Goal: Task Accomplishment & Management: Use online tool/utility

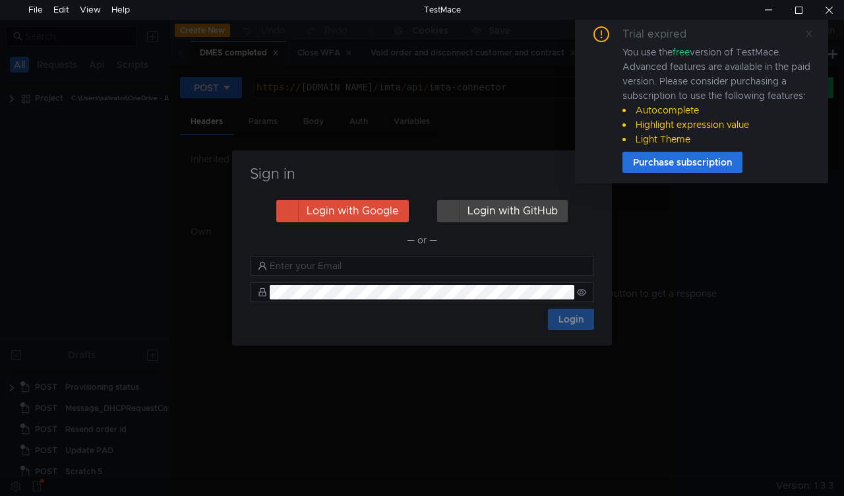
click at [812, 29] on icon at bounding box center [808, 33] width 9 height 9
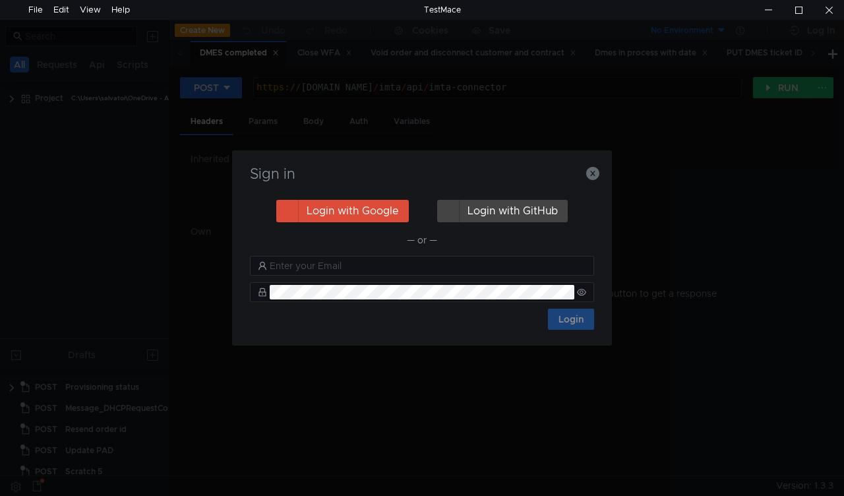
click at [602, 173] on div "Sign in Login with Google Login with GitHub — or — Login" at bounding box center [422, 247] width 380 height 195
click at [596, 173] on icon "button" at bounding box center [592, 173] width 13 height 13
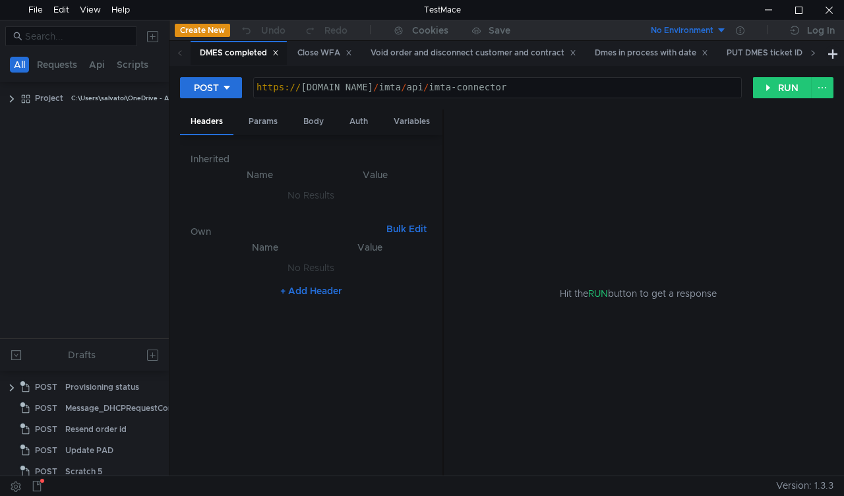
click at [813, 53] on icon at bounding box center [812, 52] width 3 height 5
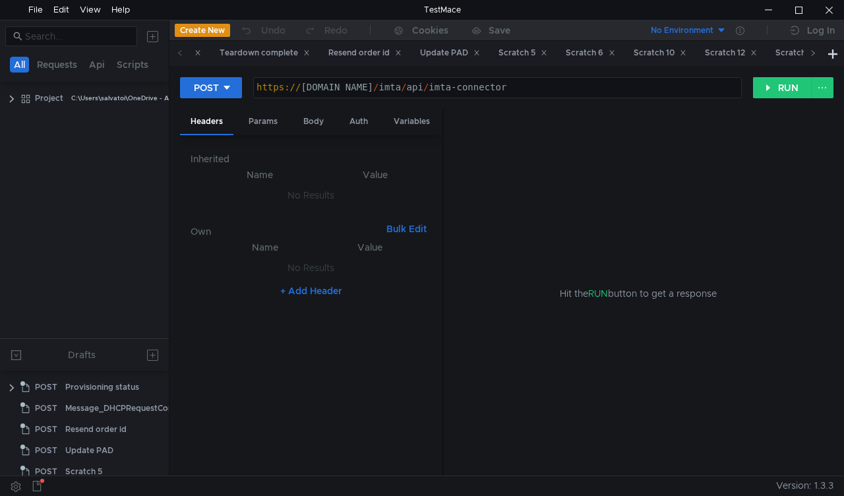
click at [813, 53] on icon at bounding box center [812, 52] width 3 height 5
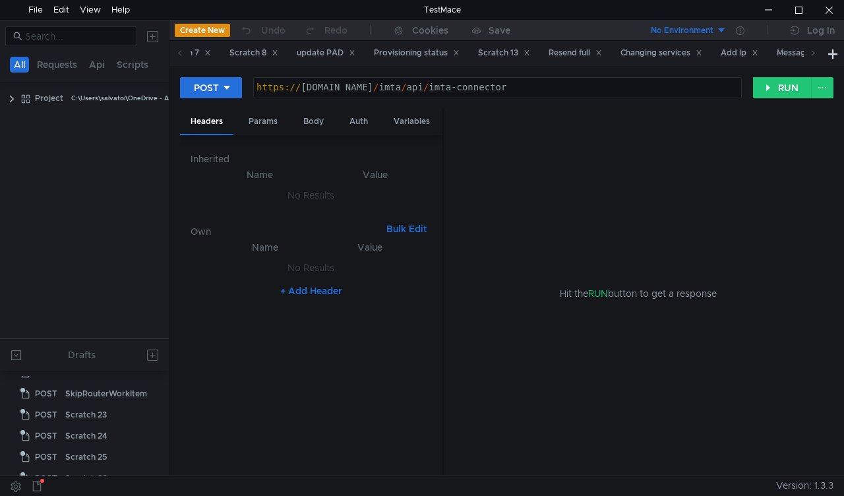
scroll to position [522, 0]
click at [179, 56] on icon at bounding box center [180, 52] width 7 height 7
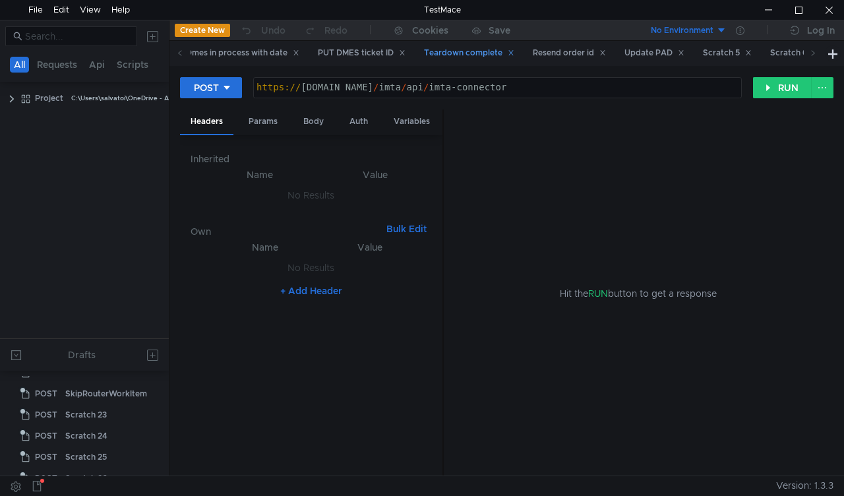
click at [453, 49] on div "Teardown complete" at bounding box center [469, 53] width 90 height 14
click at [476, 51] on div "Teardown complete" at bounding box center [469, 53] width 90 height 14
click at [316, 131] on div "Body" at bounding box center [314, 121] width 42 height 24
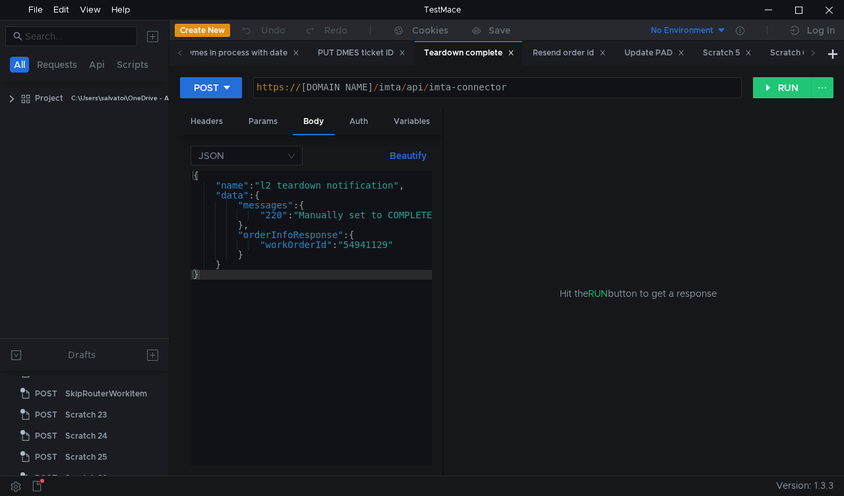
click at [367, 244] on div "{ "name" : "l2_teardown_notification" , "data" : { "messages" : { "220" : "Manu…" at bounding box center [433, 328] width 487 height 314
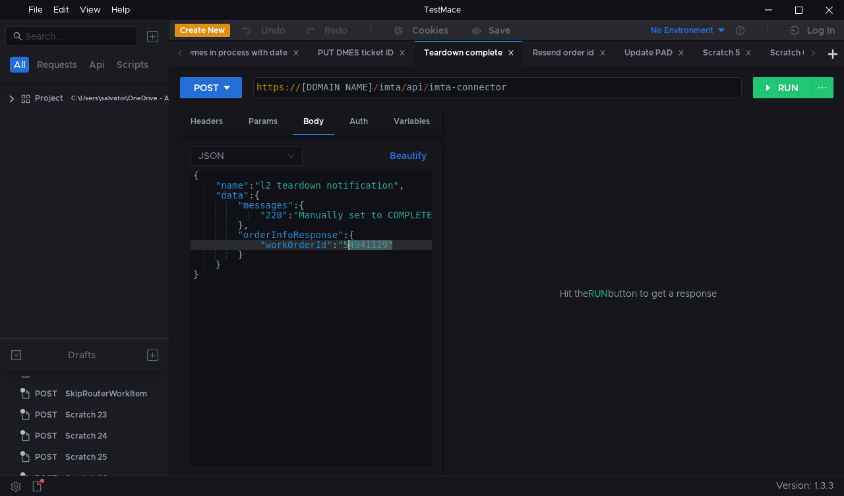
click at [367, 244] on div "{ "name" : "l2_teardown_notification" , "data" : { "messages" : { "220" : "Manu…" at bounding box center [433, 328] width 487 height 314
paste textarea "58302"
click at [780, 94] on button "RUN" at bounding box center [782, 87] width 59 height 21
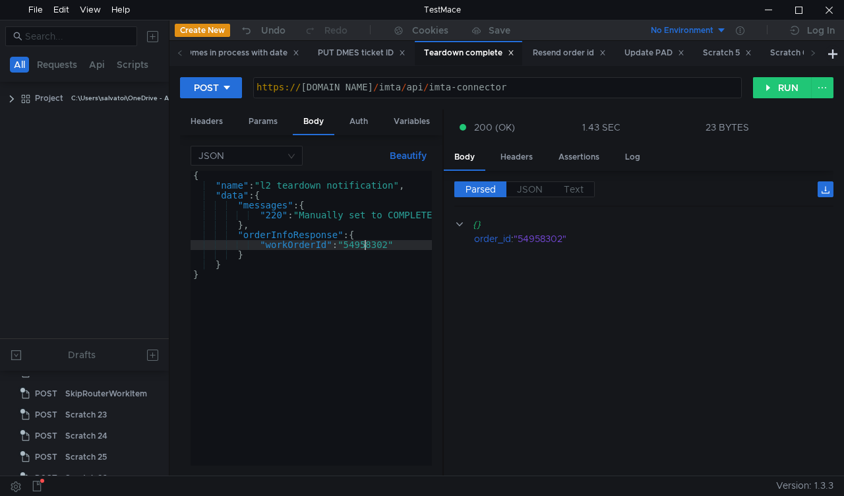
click at [364, 244] on div "{ "name" : "l2_teardown_notification" , "data" : { "messages" : { "220" : "Manu…" at bounding box center [433, 325] width 487 height 309
paste textarea "5"
type textarea ""workOrderId": "54958305""
click at [772, 83] on button "RUN" at bounding box center [782, 87] width 59 height 21
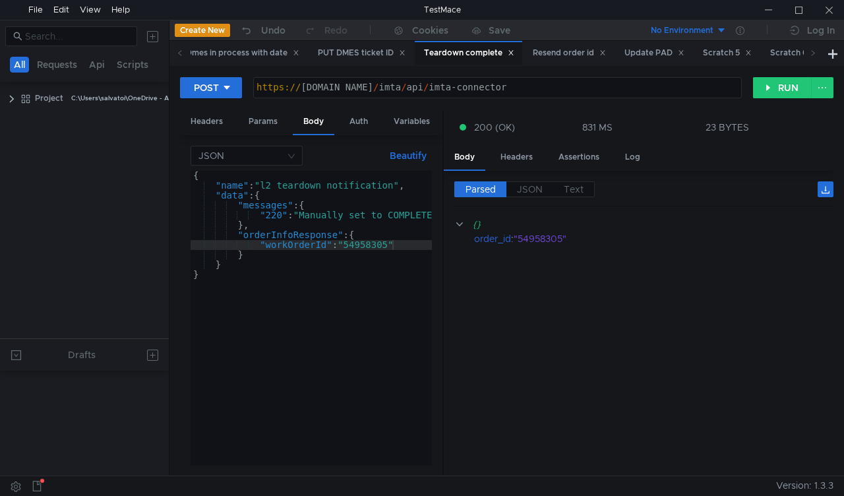
scroll to position [522, 0]
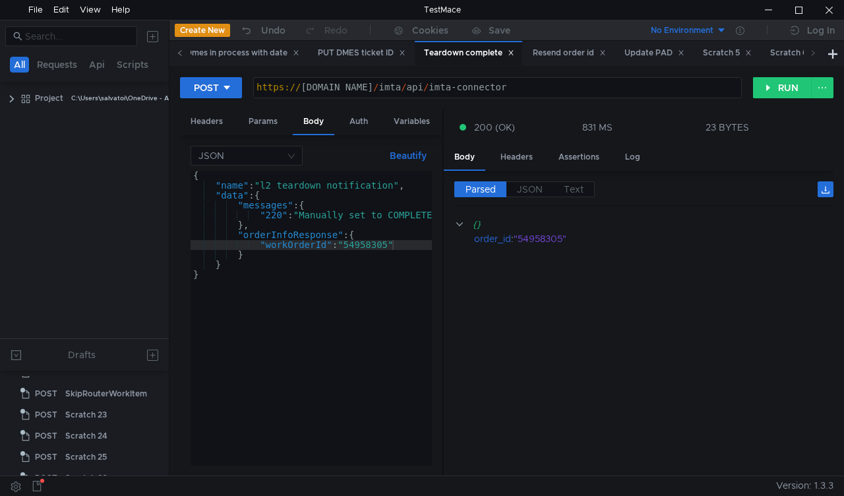
click at [178, 51] on icon at bounding box center [180, 52] width 7 height 7
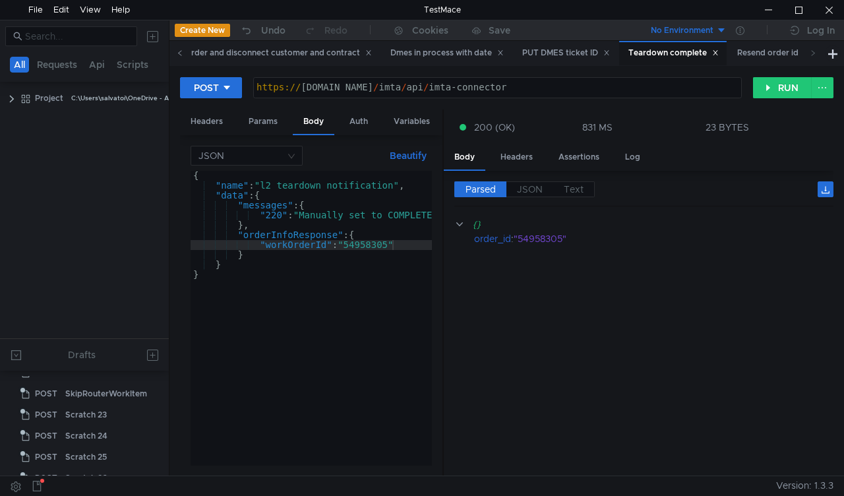
click at [178, 51] on icon at bounding box center [180, 52] width 7 height 7
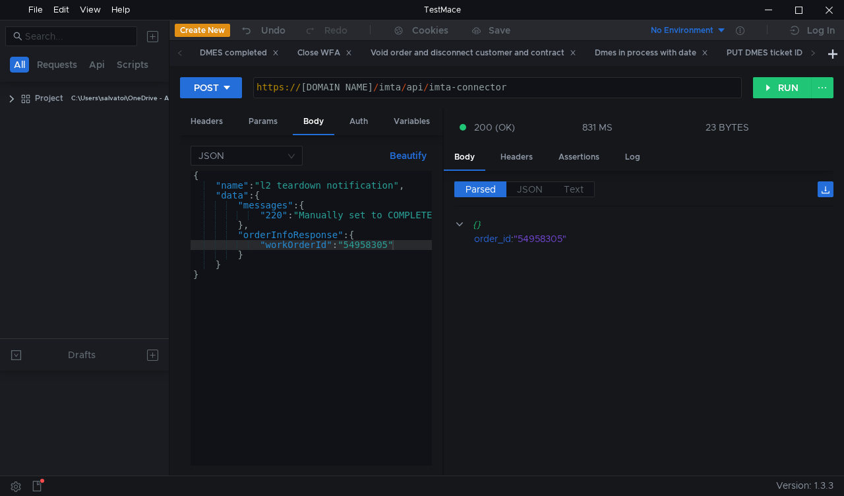
scroll to position [0, 0]
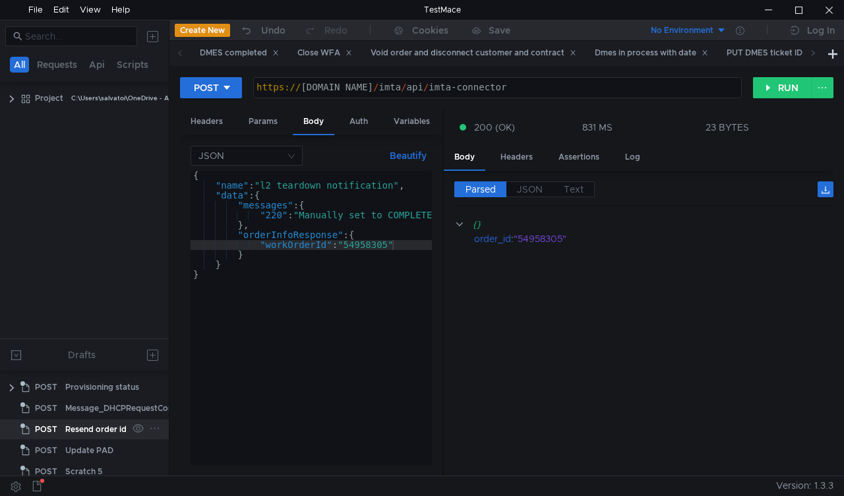
click at [99, 428] on div "Resend order id" at bounding box center [95, 429] width 61 height 20
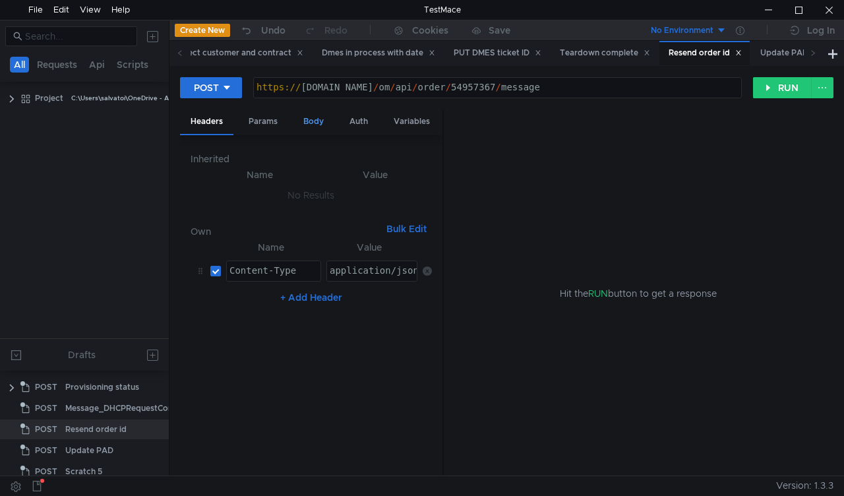
click at [316, 121] on div "Body" at bounding box center [314, 121] width 42 height 24
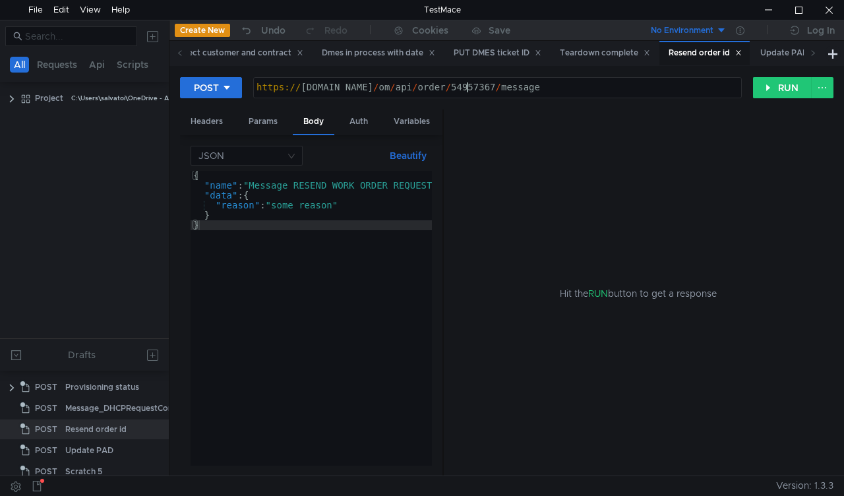
click at [467, 86] on div "https:// mbx.dfni.nl / om / api / order / 54957367 / message" at bounding box center [497, 97] width 487 height 30
paste textarea "5294"
type textarea "[URL][DOMAIN_NAME]"
click at [765, 94] on button "RUN" at bounding box center [782, 87] width 59 height 21
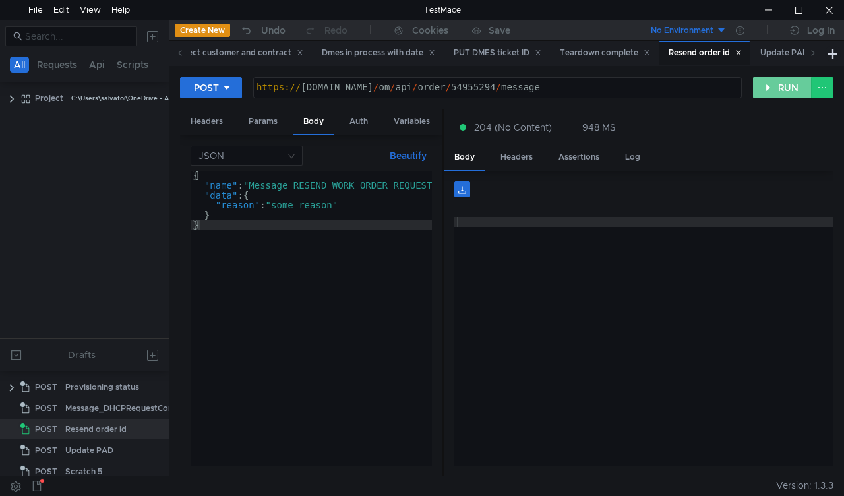
click at [765, 92] on button "RUN" at bounding box center [782, 87] width 59 height 21
click at [775, 82] on button "RUN" at bounding box center [782, 87] width 59 height 21
click at [177, 51] on icon at bounding box center [180, 52] width 7 height 7
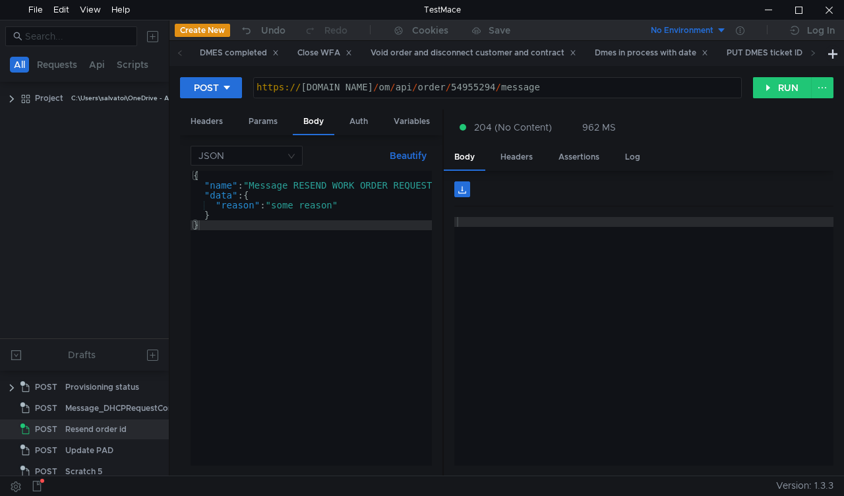
click at [177, 51] on icon at bounding box center [180, 52] width 7 height 7
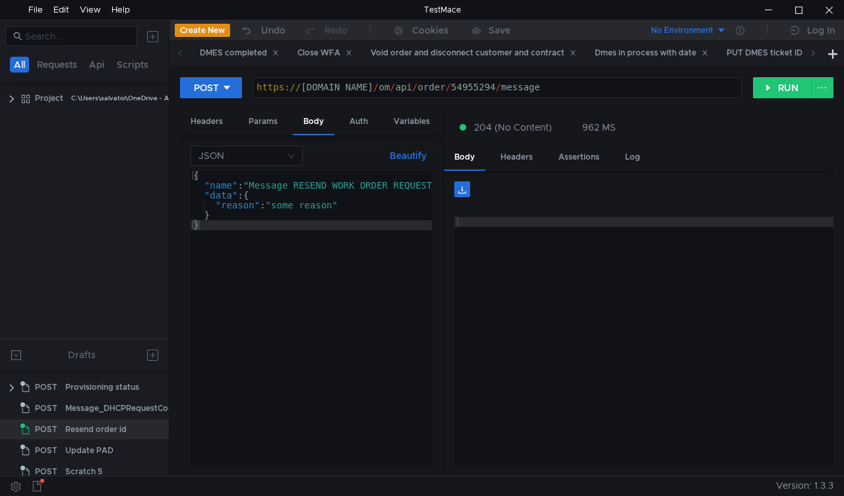
click at [177, 51] on icon at bounding box center [180, 52] width 7 height 7
click at [304, 63] on div "Close WFA" at bounding box center [324, 53] width 72 height 24
click at [309, 45] on div "Close WFA" at bounding box center [324, 53] width 72 height 24
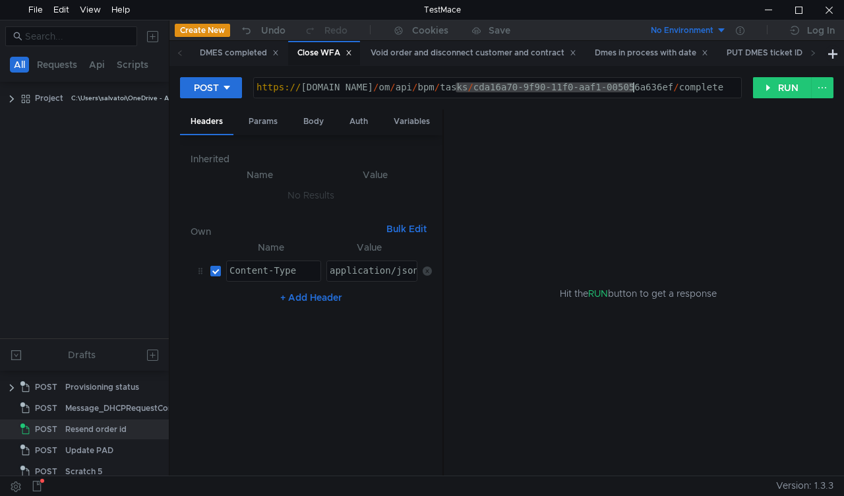
drag, startPoint x: 457, startPoint y: 90, endPoint x: 631, endPoint y: 84, distance: 174.1
click at [631, 84] on div "https:// mbx.dfni.nl / om / api / bpm / tasks / cda16a70-9f90-11f0-aaf1-005056a…" at bounding box center [497, 97] width 487 height 30
click at [635, 84] on div "https:// mbx.dfni.nl / om / api / bpm / tasks / cda16a70-9f90-11f0-aaf1-005056a…" at bounding box center [497, 88] width 487 height 20
drag, startPoint x: 662, startPoint y: 84, endPoint x: 459, endPoint y: 94, distance: 202.5
click at [459, 94] on div "https:// mbx.dfni.nl / om / api / bpm / tasks / cda16a70-9f90-11f0-aaf1-005056a…" at bounding box center [497, 97] width 487 height 30
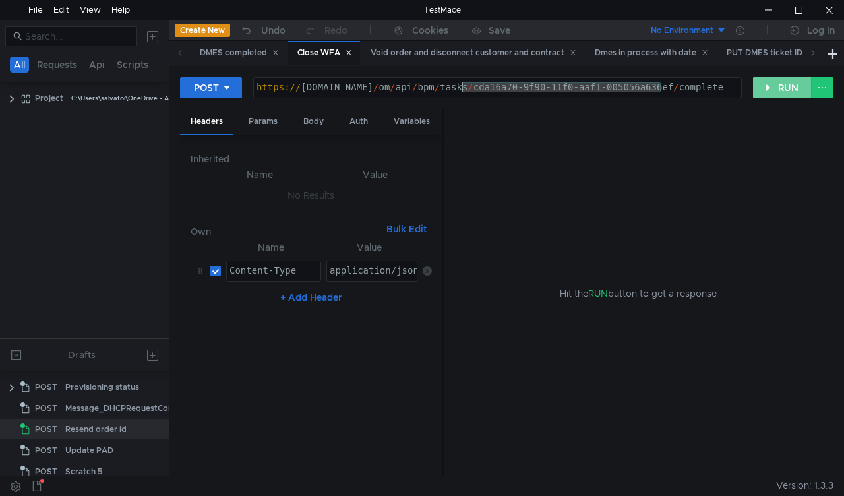
paste textarea "4e892701-9fba-11f0-bcd2-005056a64e09"
type textarea "https://mbx.dfni.nl/om/api/bpm/tasks/4e892701-9fba-11f0-bcd2-005056a64e09/compl…"
click at [769, 107] on div "POST https://mbx.dfni.nl/om/api/bpm/tasks/4e892701-9fba-11f0-bcd2-005056a64e09/…" at bounding box center [506, 92] width 653 height 33
click at [783, 99] on div "POST https://mbx.dfni.nl/om/api/bpm/tasks/4e892701-9fba-11f0-bcd2-005056a64e09/…" at bounding box center [506, 92] width 653 height 33
click at [765, 89] on button "RUN" at bounding box center [782, 87] width 59 height 21
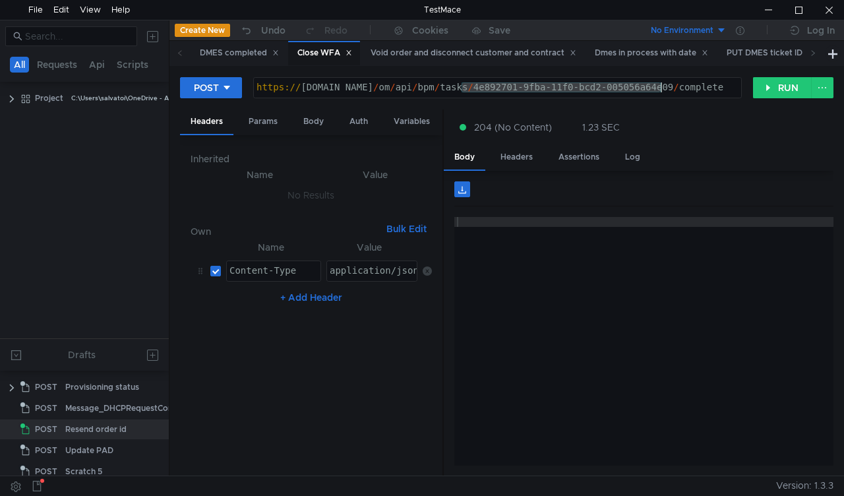
drag, startPoint x: 460, startPoint y: 83, endPoint x: 661, endPoint y: 84, distance: 201.0
click at [661, 84] on div "https:// [DOMAIN_NAME] / om / api / bpm / tasks / 4e892701-9fba-11f0-bcd2-00505…" at bounding box center [497, 97] width 487 height 30
paste textarea "1a090e79-9f70-11f0-aaf1-005056a636ef"
click at [775, 88] on button "RUN" at bounding box center [782, 87] width 59 height 21
drag, startPoint x: 462, startPoint y: 89, endPoint x: 660, endPoint y: 85, distance: 198.4
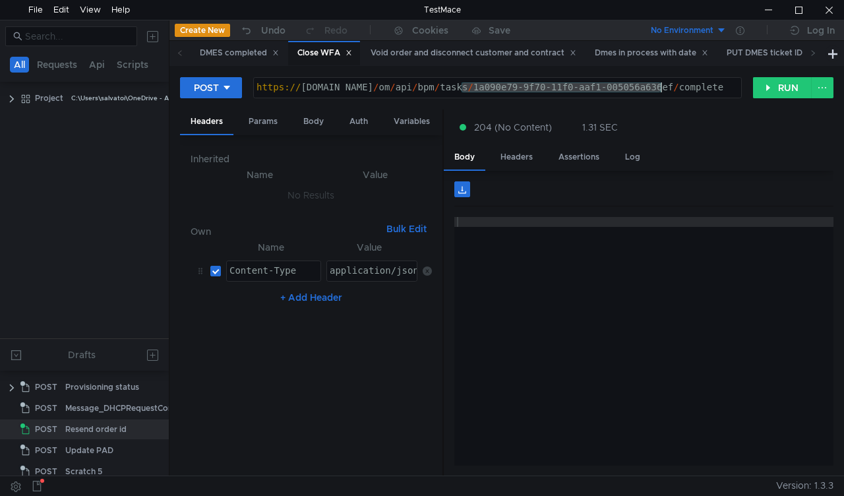
click at [660, 85] on div "https:// mbx.dfni.nl / om / api / bpm / tasks / 1a090e79-9f70-11f0-aaf1-005056a…" at bounding box center [497, 97] width 487 height 30
paste textarea "9ebf9a-a029-11f0-8a04-005056a66d6a"
type textarea "https://mbx.dfni.nl/om/api/bpm/tasks/1a9ebf9a-a029-11f0-8a04-005056a66d6a/compl…"
click at [771, 86] on button "RUN" at bounding box center [782, 87] width 59 height 21
click at [813, 59] on div "Create New Scratch" at bounding box center [769, 51] width 99 height 22
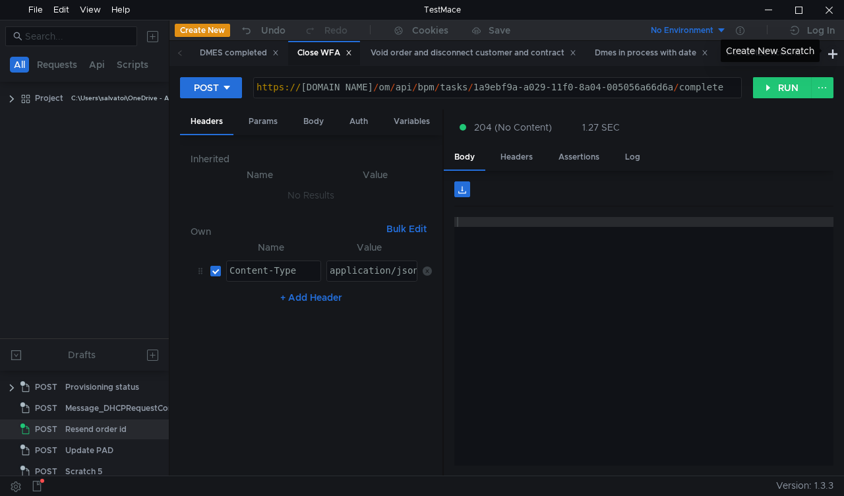
click at [813, 55] on div "Create New Scratch" at bounding box center [769, 51] width 99 height 22
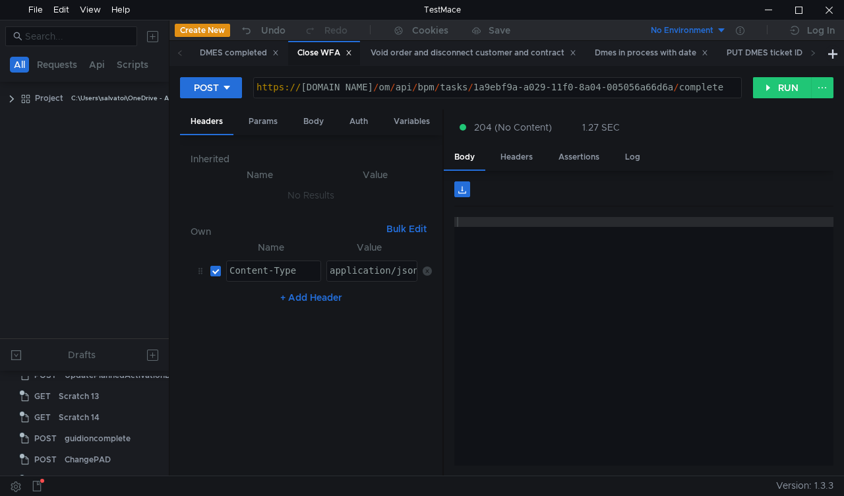
scroll to position [540, 1]
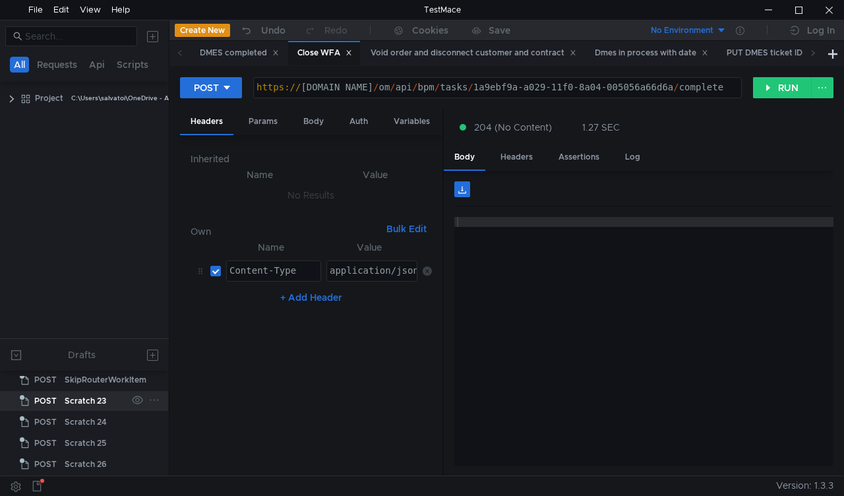
click at [80, 393] on div "Scratch 23" at bounding box center [86, 401] width 42 height 20
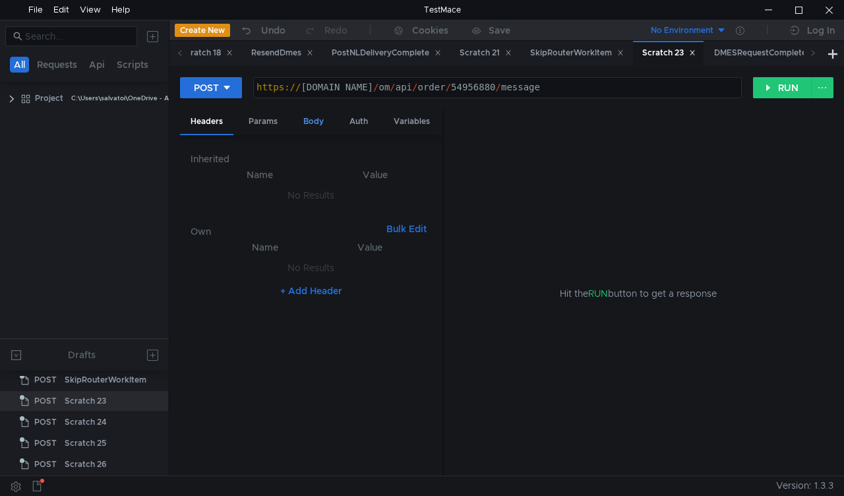
click at [306, 114] on div "Body" at bounding box center [314, 121] width 42 height 24
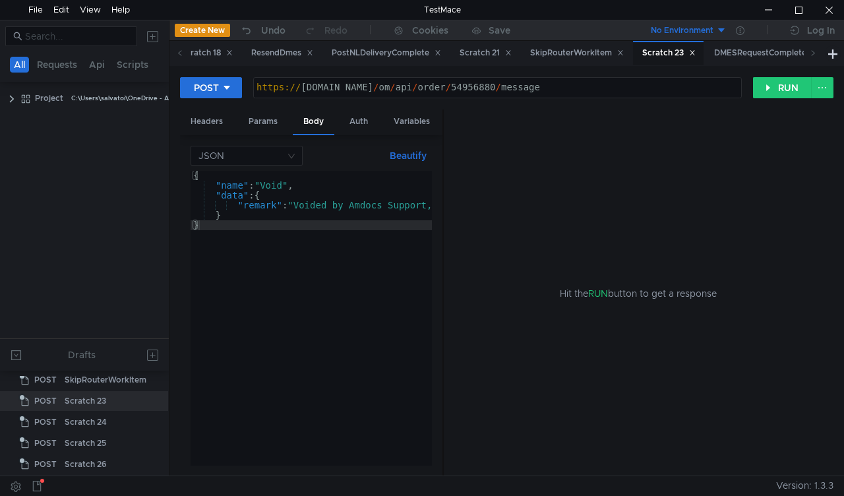
click at [465, 86] on div "https:// mbx.dfni.nl / om / api / order / 54956880 / message" at bounding box center [497, 97] width 487 height 30
paste textarea "8394"
type textarea "https://mbx.dfni.nl/om/api/order/54958394/message"
click at [774, 88] on button "RUN" at bounding box center [782, 87] width 59 height 21
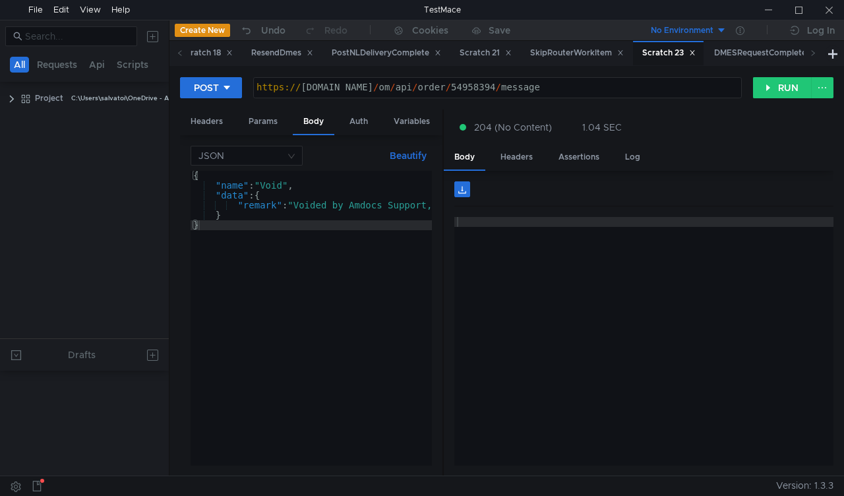
scroll to position [540, 1]
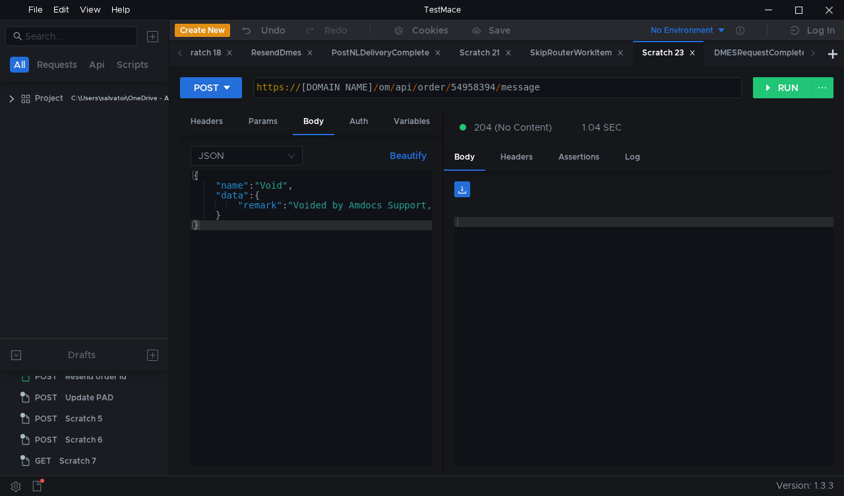
scroll to position [78, 0]
click at [181, 49] on span at bounding box center [180, 53] width 7 height 14
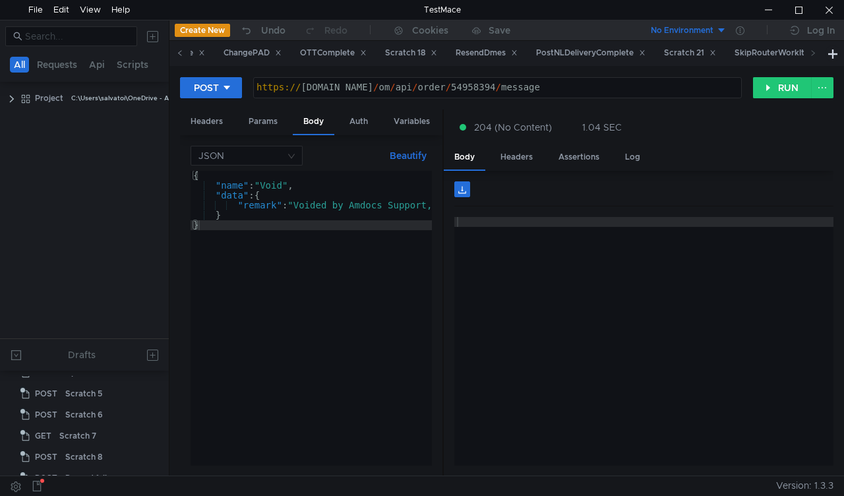
click at [181, 49] on span at bounding box center [180, 53] width 7 height 14
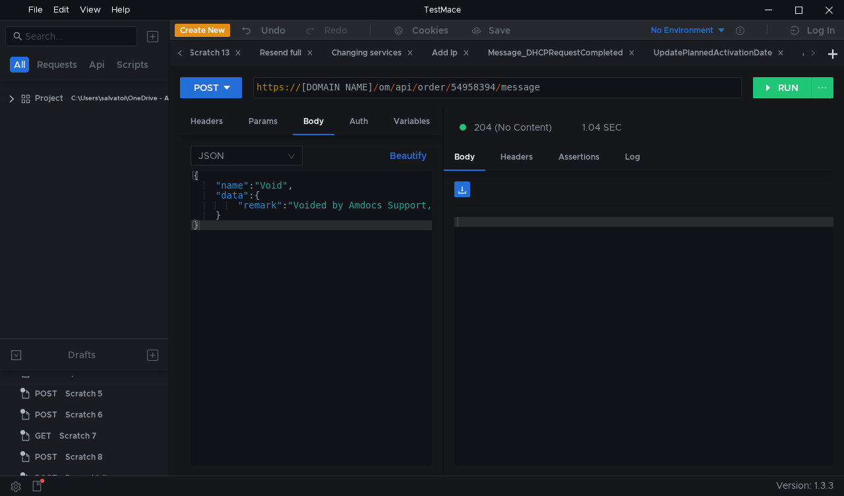
click at [181, 49] on span at bounding box center [180, 53] width 7 height 14
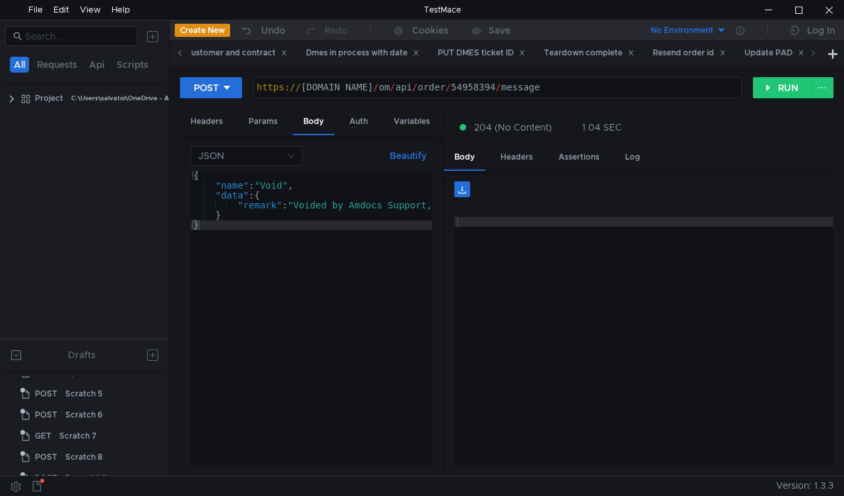
click at [181, 49] on span at bounding box center [180, 53] width 7 height 14
click at [811, 53] on icon at bounding box center [812, 52] width 7 height 7
click at [693, 54] on div "Teardown complete" at bounding box center [673, 53] width 90 height 14
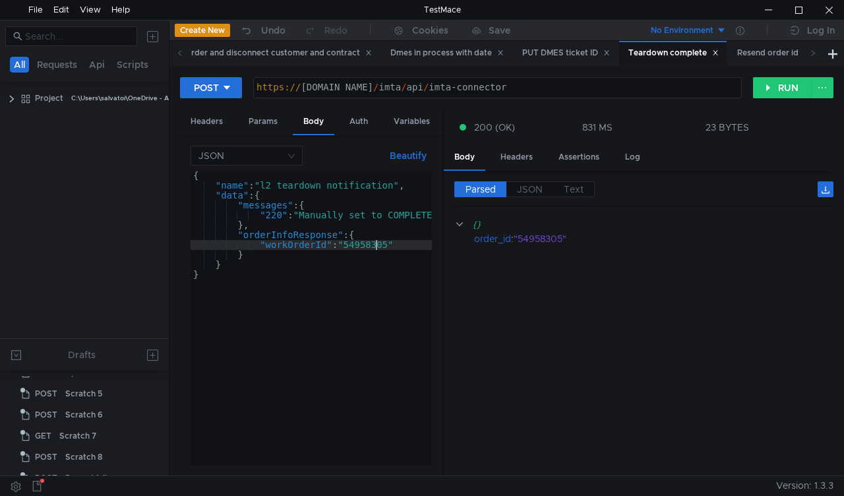
click at [374, 241] on div "{ "name" : "l2_teardown_notification" , "data" : { "messages" : { "220" : "Manu…" at bounding box center [433, 325] width 487 height 309
paste textarea "9008"
type textarea ""workOrderId": "54959008""
click at [772, 84] on button "RUN" at bounding box center [782, 87] width 59 height 21
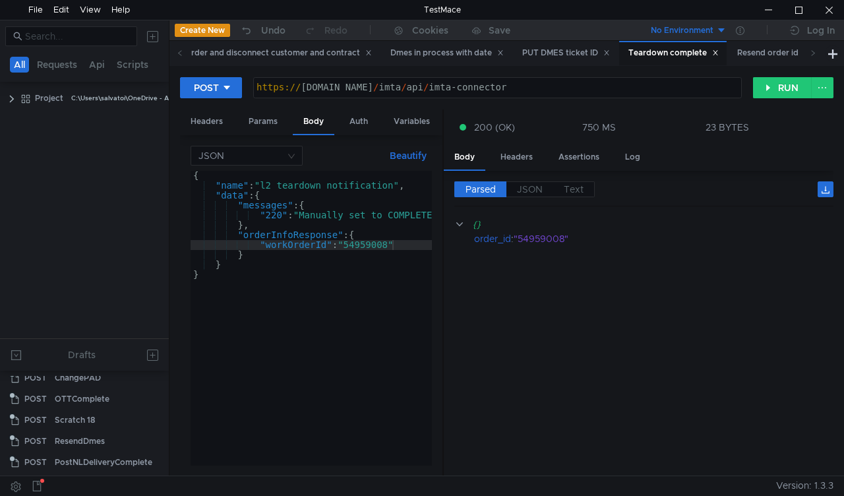
scroll to position [410, 11]
click at [82, 394] on div "OTTComplete" at bounding box center [82, 400] width 55 height 20
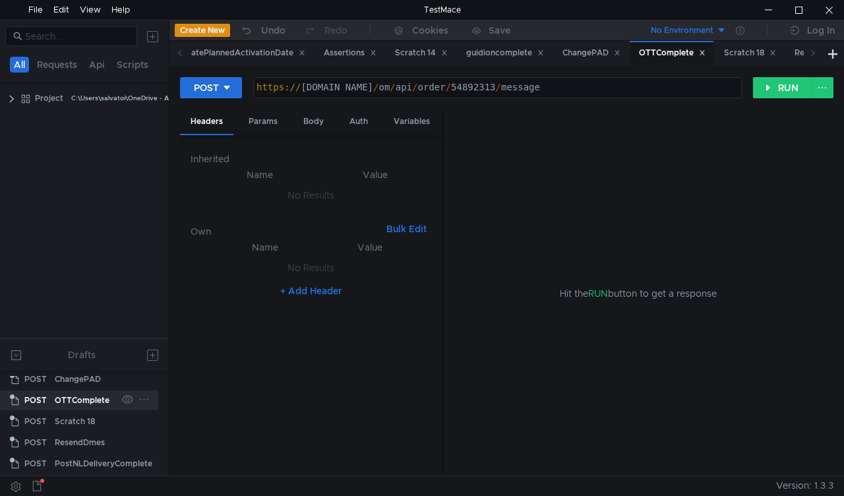
click at [82, 394] on div "OTTComplete" at bounding box center [82, 400] width 55 height 20
click at [309, 117] on div "Body" at bounding box center [314, 121] width 42 height 24
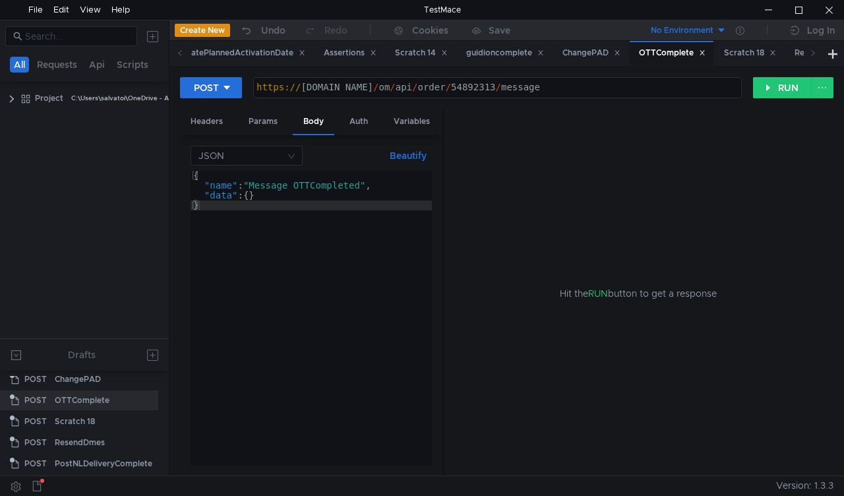
click at [467, 82] on div "https:// mbx.dfni.nl / om / api / order / 54892313 / message" at bounding box center [497, 97] width 487 height 30
paste textarea "959008"
type textarea "[URL][DOMAIN_NAME]"
click at [768, 91] on button "RUN" at bounding box center [782, 87] width 59 height 21
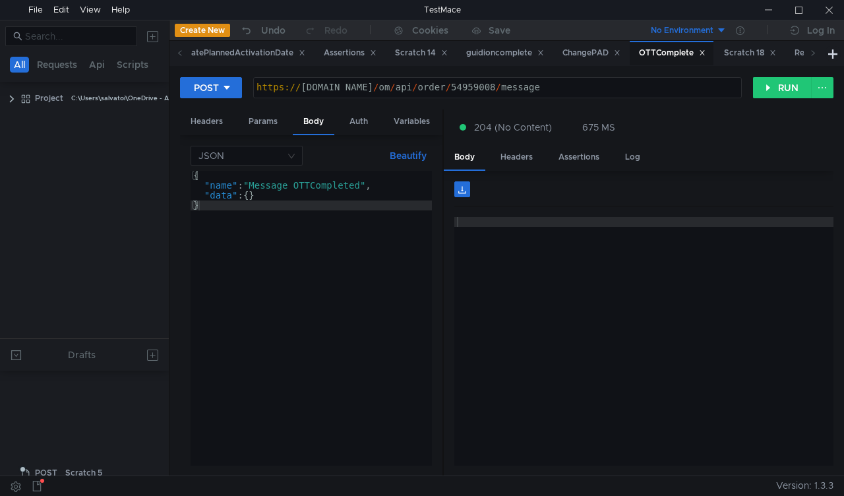
scroll to position [410, 11]
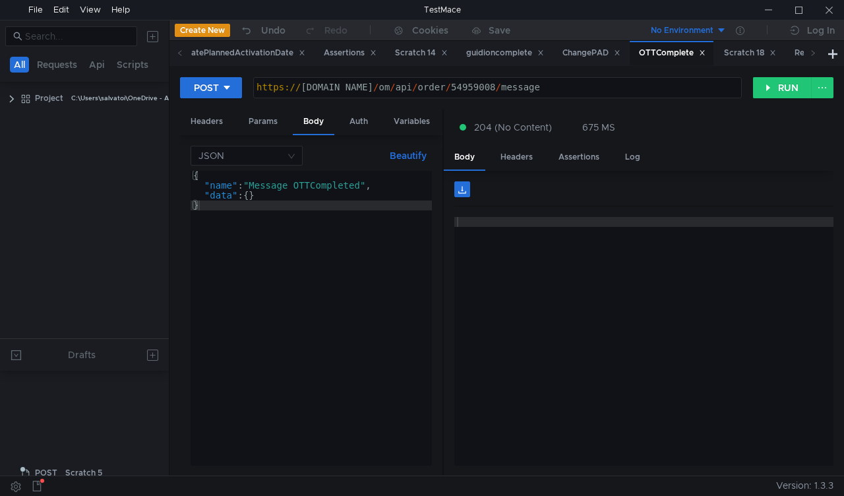
scroll to position [410, 11]
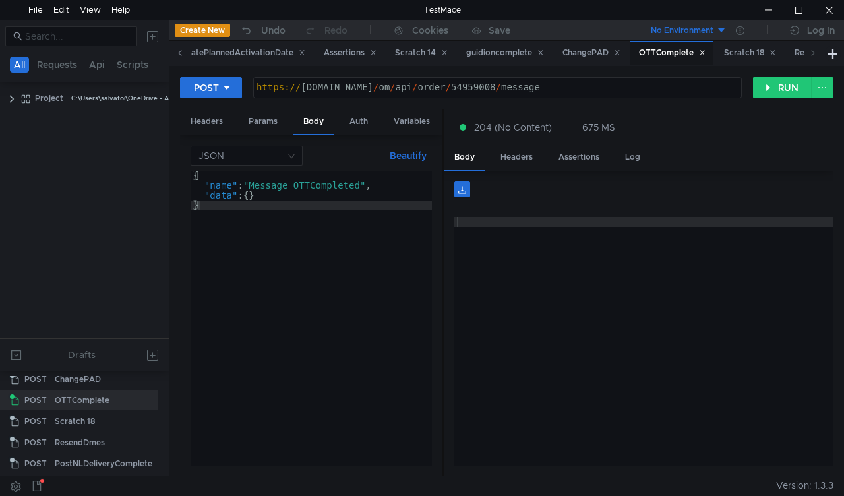
click at [175, 53] on span at bounding box center [179, 53] width 21 height 24
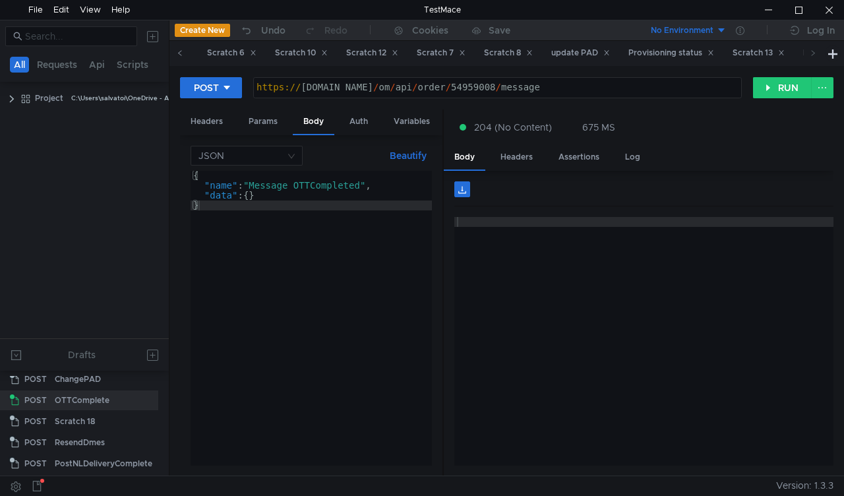
click at [175, 53] on span at bounding box center [179, 53] width 21 height 24
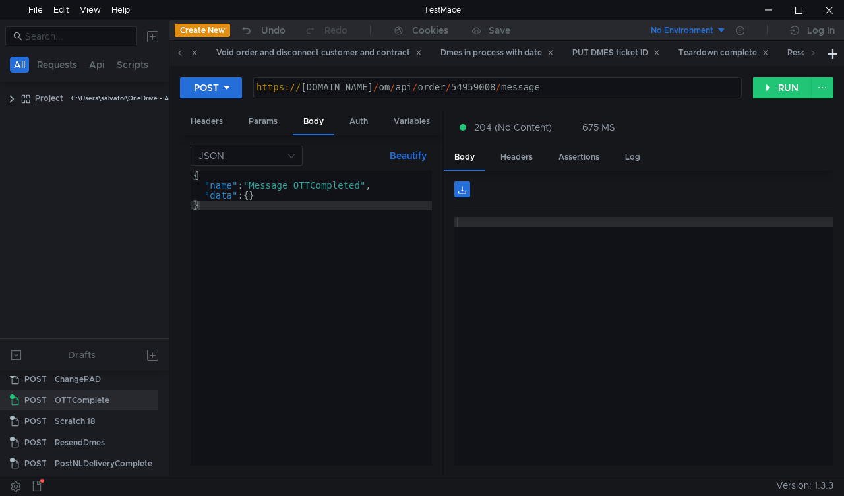
click at [175, 53] on span at bounding box center [179, 53] width 21 height 24
click at [316, 52] on div "Close WFA" at bounding box center [324, 53] width 55 height 14
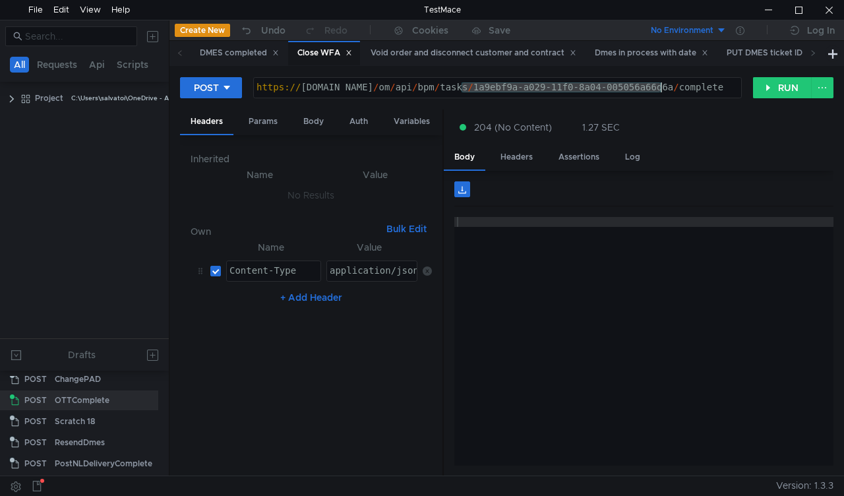
drag, startPoint x: 461, startPoint y: 87, endPoint x: 660, endPoint y: 86, distance: 198.4
click at [660, 86] on div "https:// mbx.dfni.nl / om / api / bpm / tasks / 1a9ebf9a-a029-11f0-8a04-005056a…" at bounding box center [497, 97] width 487 height 30
paste textarea "432cf557-a046-11f0-b60f-005056a6d44f"
type textarea "https://mbx.dfni.nl/om/api/bpm/tasks/432cf557-a046-11f0-b60f-005056a6d44f/compl…"
click at [774, 91] on button "RUN" at bounding box center [782, 87] width 59 height 21
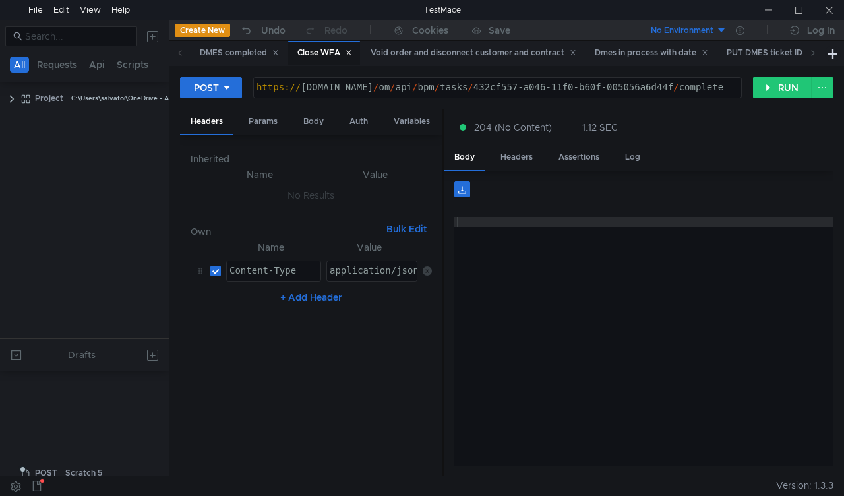
scroll to position [410, 11]
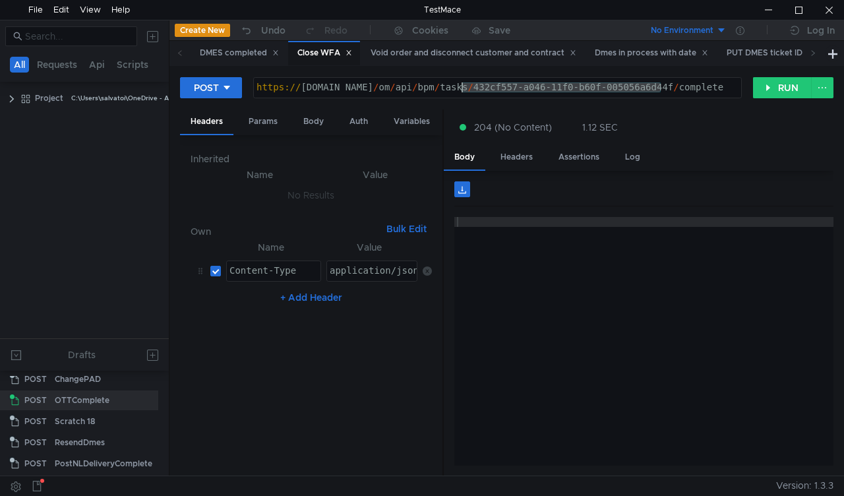
drag, startPoint x: 659, startPoint y: 83, endPoint x: 464, endPoint y: 94, distance: 195.4
click at [464, 94] on div "https:// mbx.dfni.nl / om / api / bpm / tasks / 432cf557-a046-11f0-b60f-005056a…" at bounding box center [497, 97] width 487 height 30
paste textarea "9155c7d6-a049-11f0-aaf1-005056a636e"
click at [770, 84] on button "RUN" at bounding box center [782, 87] width 59 height 21
drag, startPoint x: 662, startPoint y: 86, endPoint x: 460, endPoint y: 96, distance: 201.9
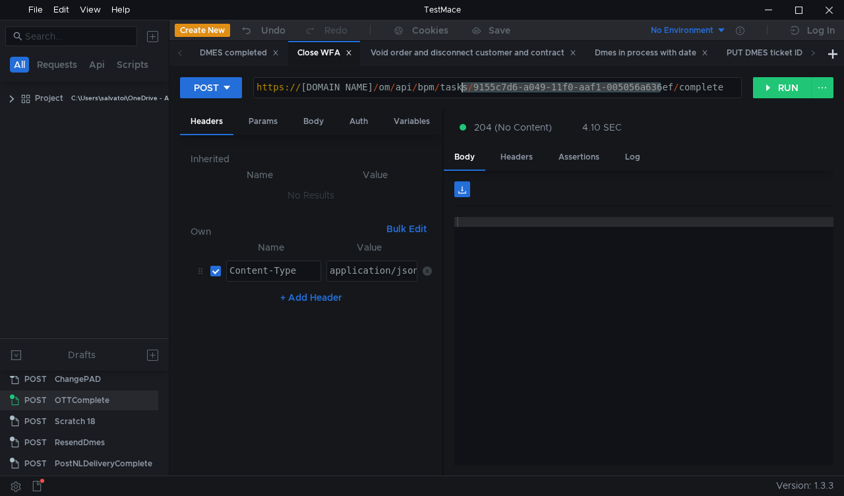
click at [460, 96] on div "https:// mbx.dfni.nl / om / api / bpm / tasks / 9155c7d6-a049-11f0-aaf1-005056a…" at bounding box center [497, 97] width 487 height 30
paste textarea "051e6fb4-a04a-11f0-b60f-005056a6d44"
type textarea "https://mbx.dfni.nl/om/api/bpm/tasks/051e6fb4-a04a-11f0-b60f-005056a6d44f/compl…"
click at [766, 87] on button "RUN" at bounding box center [782, 87] width 59 height 21
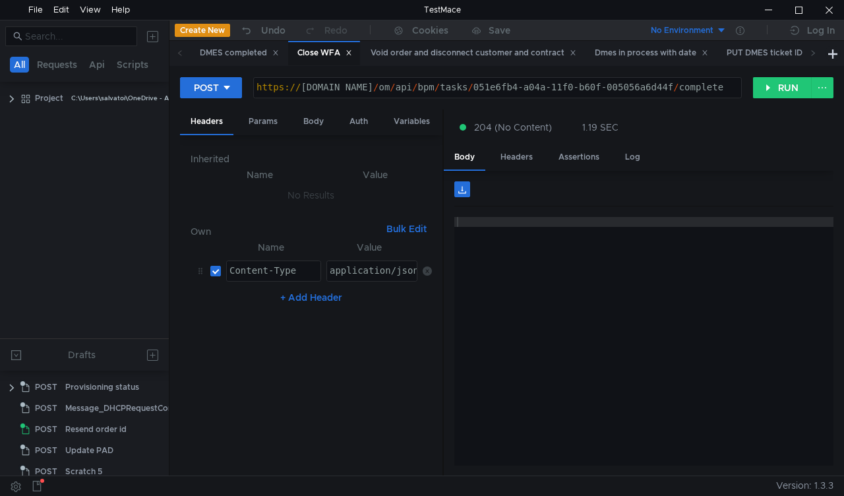
click at [101, 422] on div "Resend order id" at bounding box center [95, 429] width 61 height 20
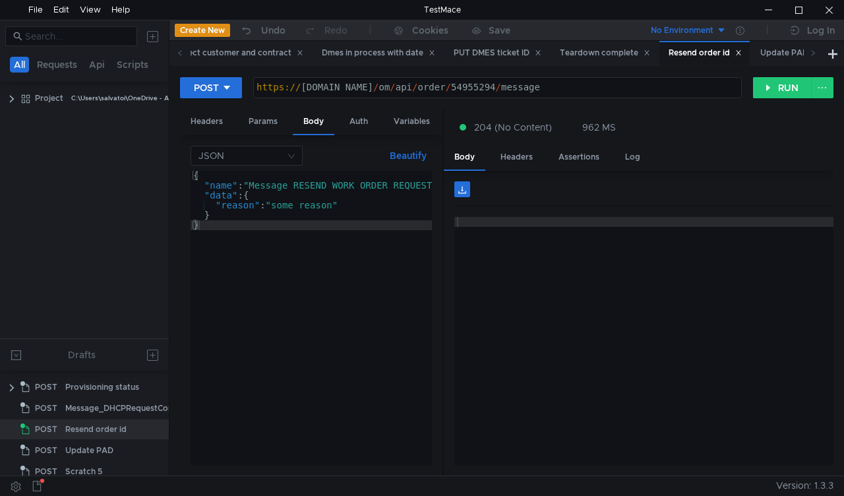
click at [460, 87] on div "https:// mbx.dfni.nl / om / api / order / 54955294 / message" at bounding box center [497, 97] width 487 height 30
paste textarea "7367"
type textarea "[URL][DOMAIN_NAME]"
click at [779, 86] on button "RUN" at bounding box center [782, 87] width 59 height 21
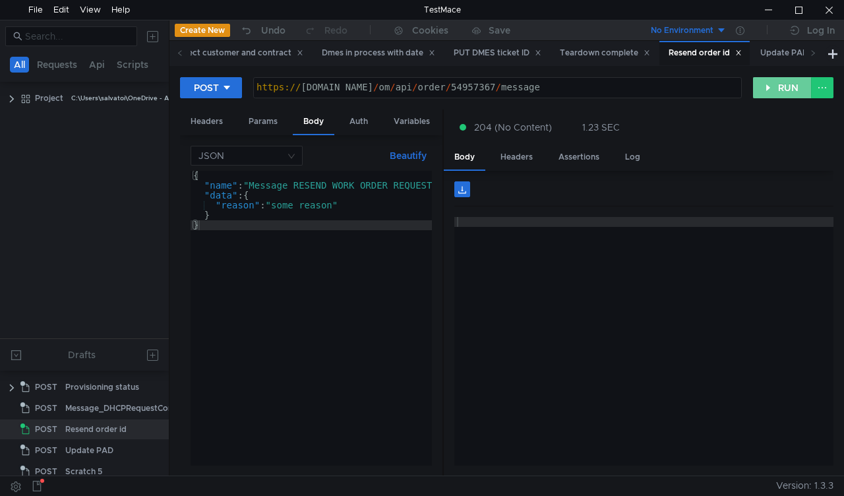
click at [772, 90] on button "RUN" at bounding box center [782, 87] width 59 height 21
click at [766, 96] on button "RUN" at bounding box center [782, 87] width 59 height 21
click at [770, 96] on button "RUN" at bounding box center [782, 87] width 59 height 21
click at [770, 94] on button "RUN" at bounding box center [782, 87] width 59 height 21
click at [774, 95] on button "RUN" at bounding box center [782, 87] width 59 height 21
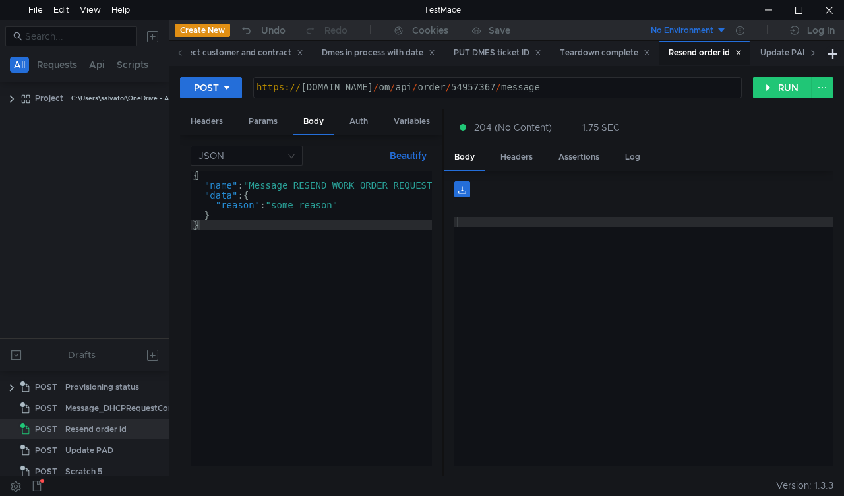
click at [808, 52] on span at bounding box center [812, 53] width 21 height 24
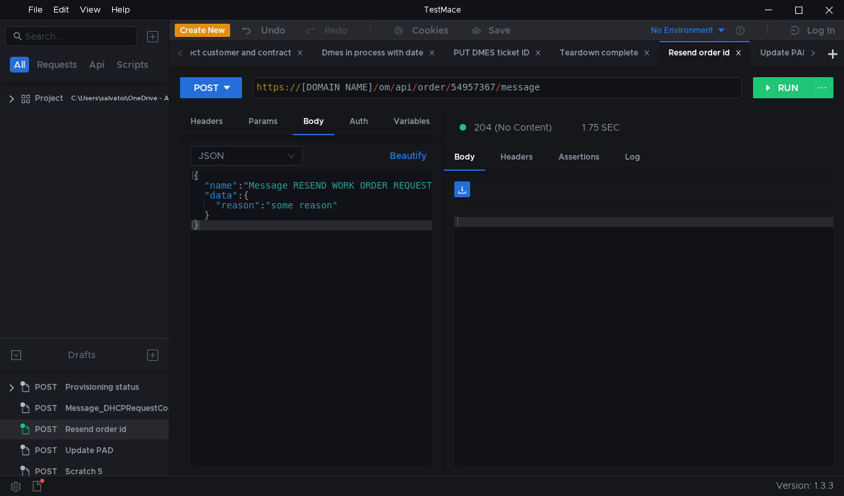
click at [808, 52] on span at bounding box center [812, 53] width 21 height 24
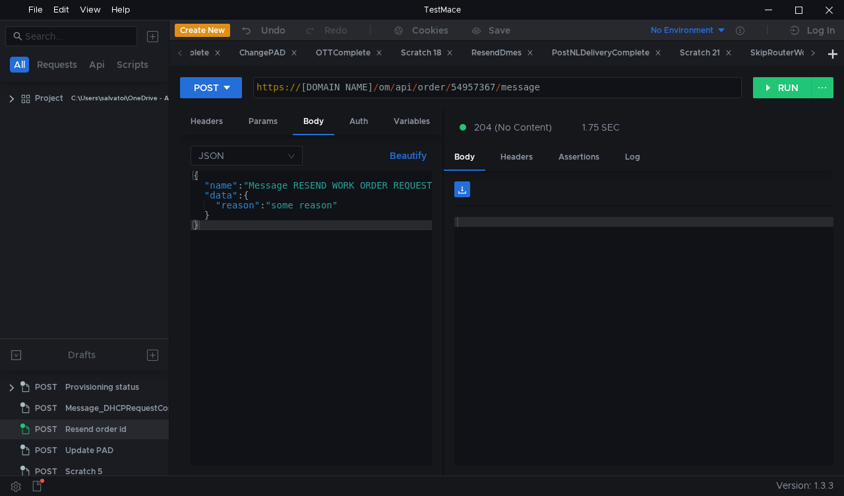
click at [808, 52] on span at bounding box center [812, 53] width 21 height 24
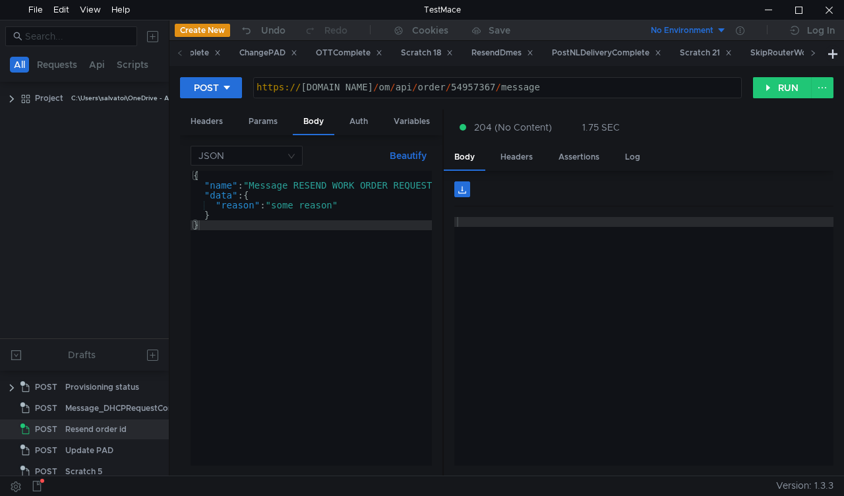
click at [808, 52] on span at bounding box center [812, 53] width 21 height 24
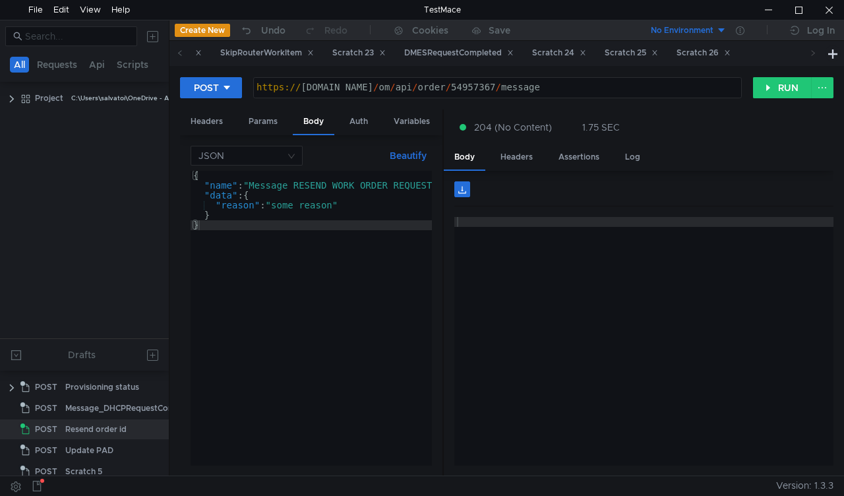
click at [808, 52] on span at bounding box center [812, 53] width 21 height 24
click at [730, 47] on div "Scratch 26" at bounding box center [703, 53] width 54 height 14
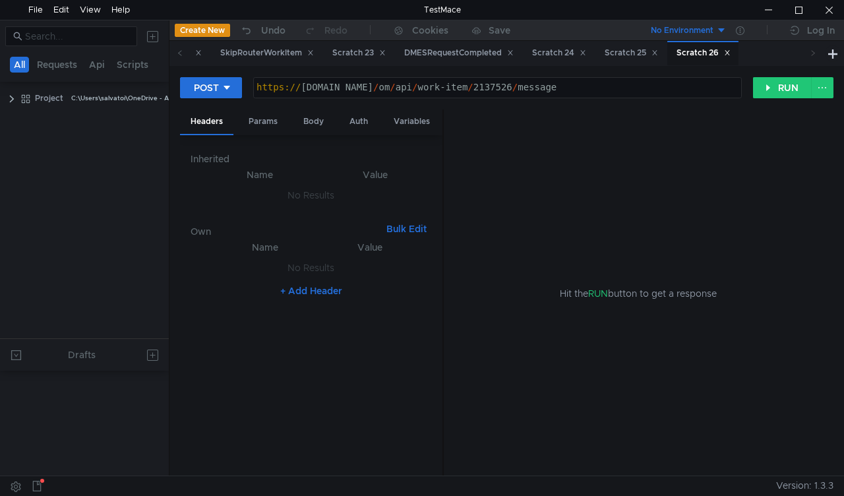
scroll to position [540, 0]
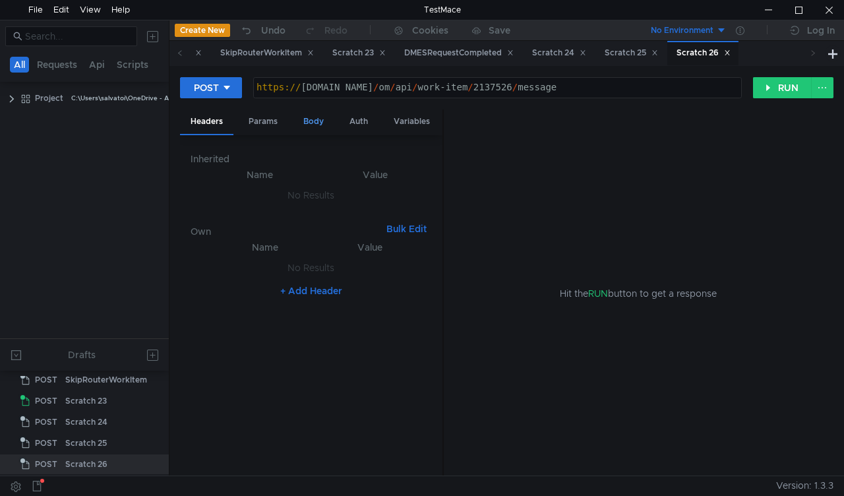
click at [297, 115] on div "Body" at bounding box center [314, 121] width 42 height 24
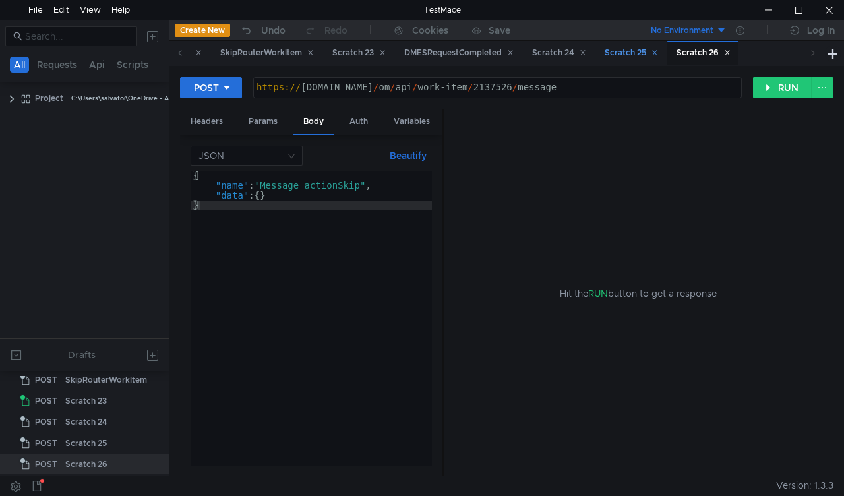
click at [658, 47] on div "Scratch 25" at bounding box center [630, 53] width 53 height 14
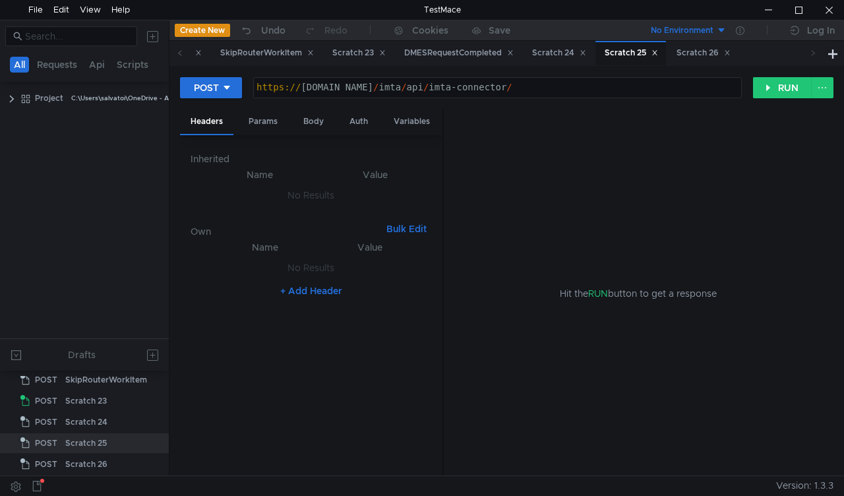
scroll to position [541, 0]
click at [306, 124] on div "Body" at bounding box center [314, 121] width 42 height 24
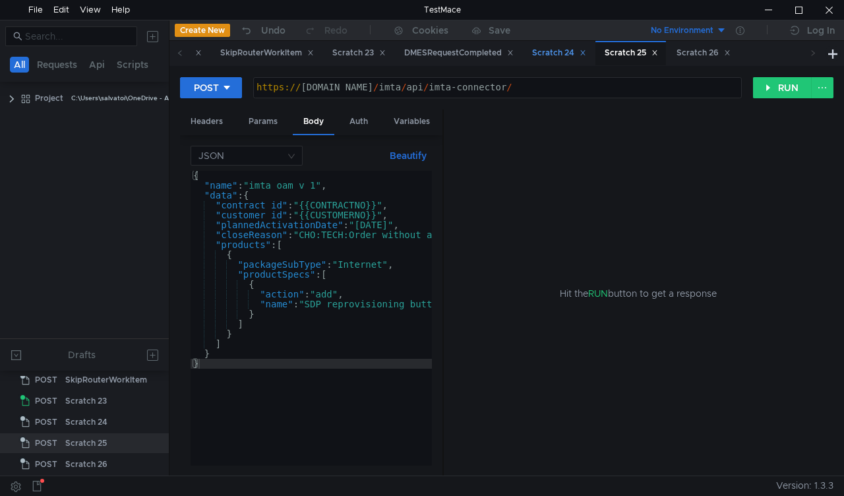
click at [586, 55] on div "Scratch 24" at bounding box center [559, 53] width 54 height 14
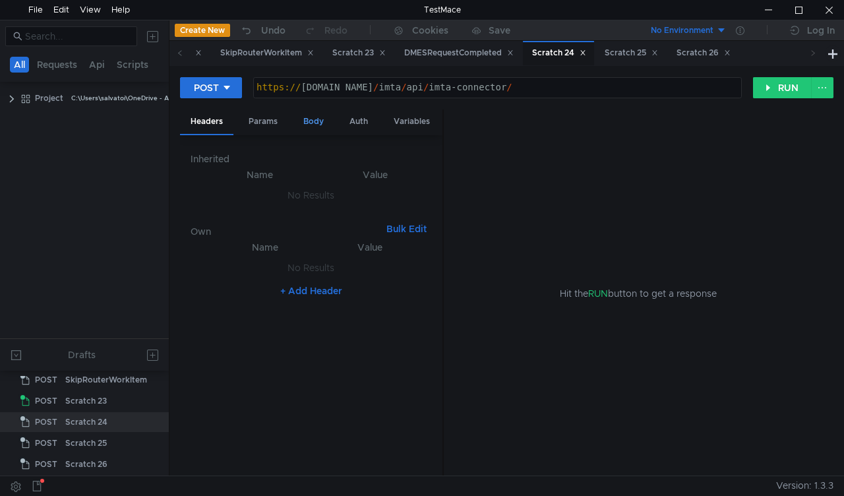
click at [303, 117] on div "Body" at bounding box center [314, 121] width 42 height 24
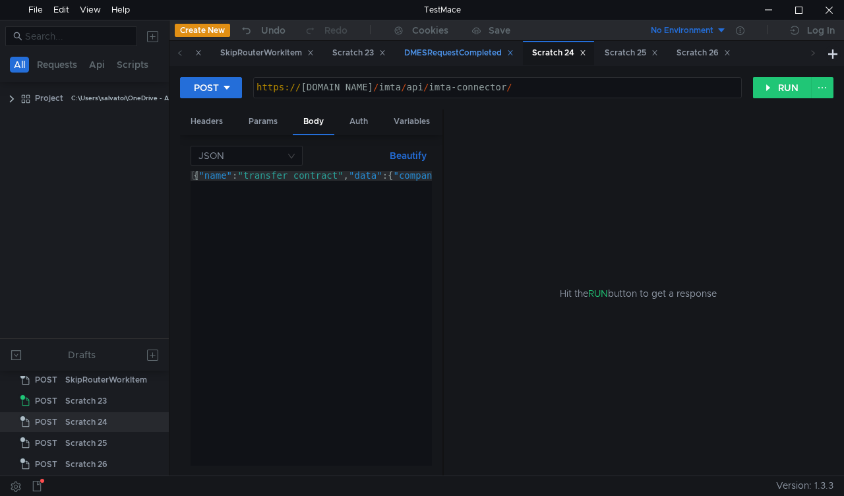
click at [513, 53] on div "DMESRequestCompleted" at bounding box center [458, 53] width 109 height 14
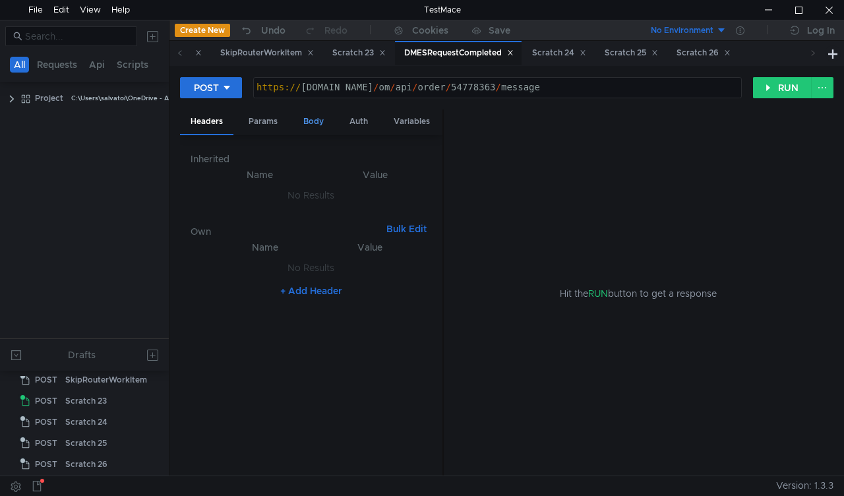
scroll to position [162, 0]
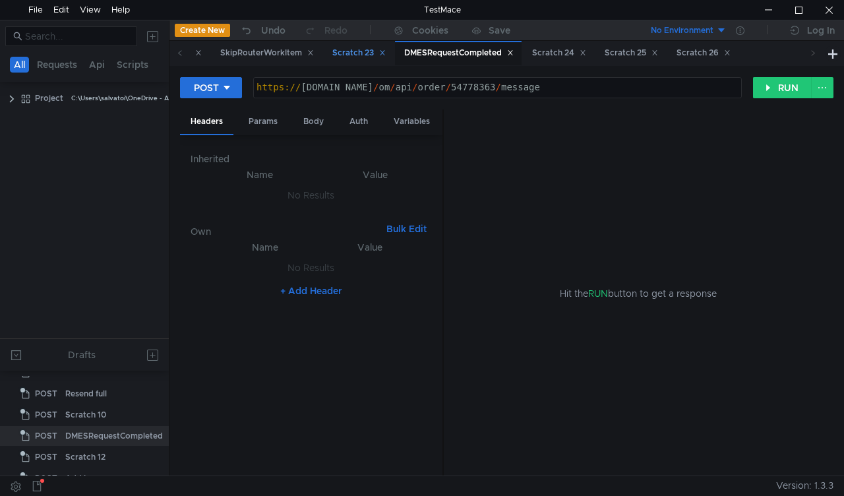
click at [386, 56] on div "Scratch 23" at bounding box center [358, 53] width 53 height 14
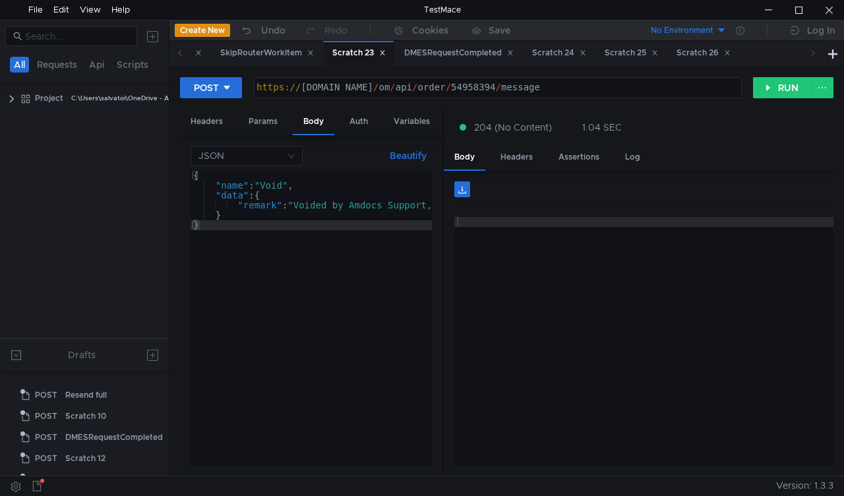
scroll to position [500, 0]
click at [314, 53] on div "SkipRouterWorkItem" at bounding box center [267, 53] width 94 height 14
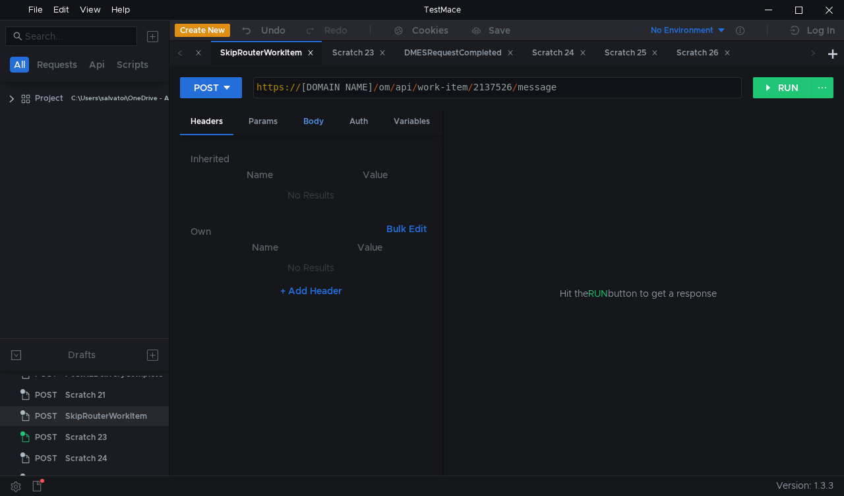
click at [319, 123] on div "Body" at bounding box center [314, 121] width 42 height 24
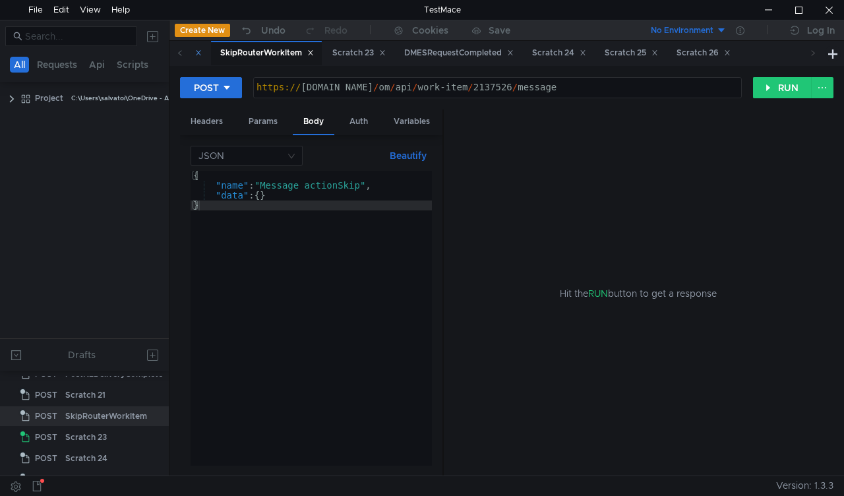
click at [202, 54] on div "Scratch 21" at bounding box center [176, 53] width 52 height 14
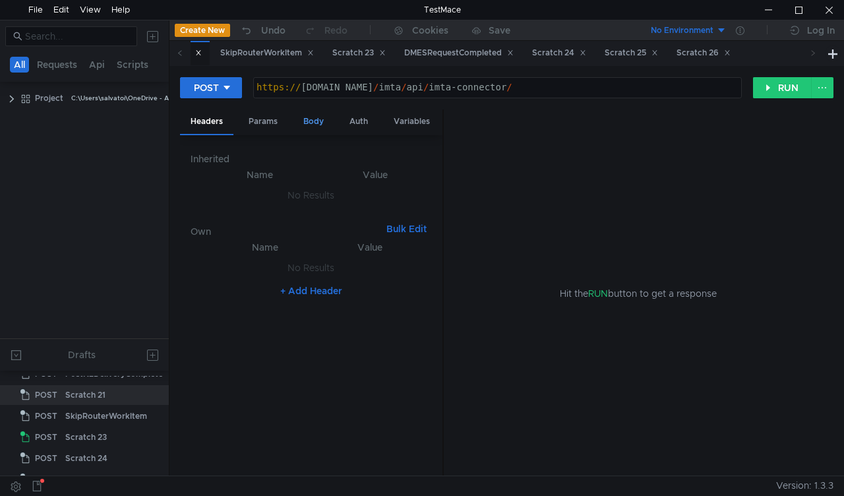
click at [321, 117] on div "Body" at bounding box center [314, 121] width 42 height 24
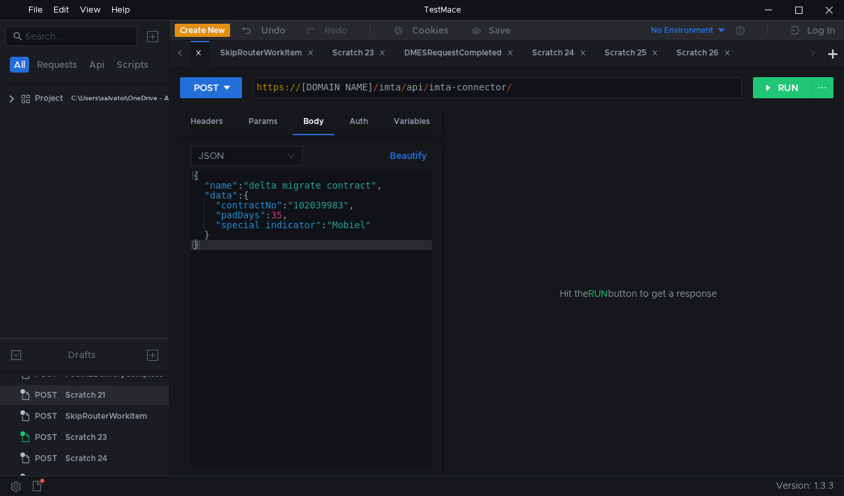
click at [181, 50] on icon at bounding box center [180, 52] width 7 height 7
click at [177, 53] on icon at bounding box center [180, 52] width 7 height 7
click at [412, 49] on div "Scratch 14" at bounding box center [385, 53] width 53 height 14
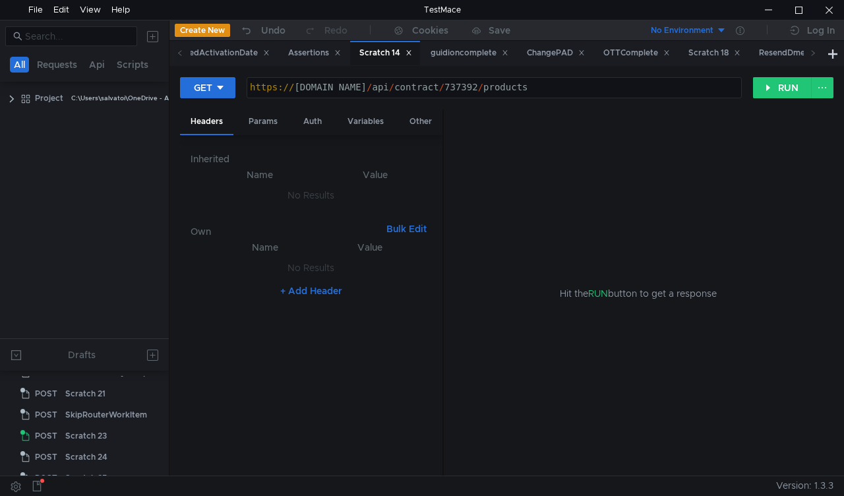
scroll to position [310, 0]
click at [307, 119] on div "Auth" at bounding box center [313, 121] width 40 height 24
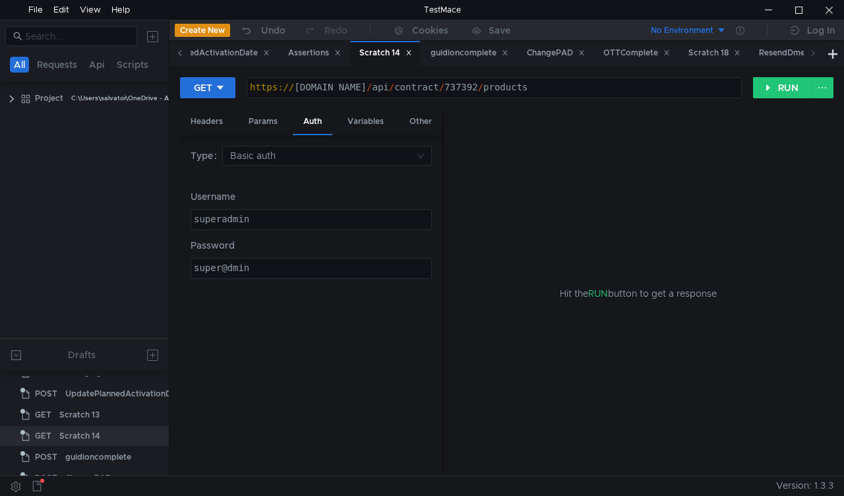
click at [181, 52] on icon at bounding box center [180, 52] width 7 height 7
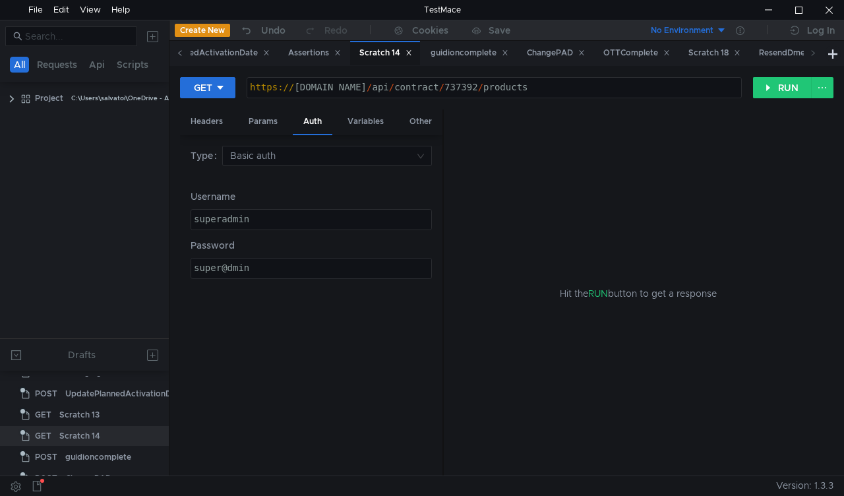
click at [181, 52] on icon at bounding box center [180, 52] width 7 height 7
click at [178, 51] on icon at bounding box center [180, 52] width 7 height 7
click at [179, 51] on icon at bounding box center [180, 52] width 7 height 7
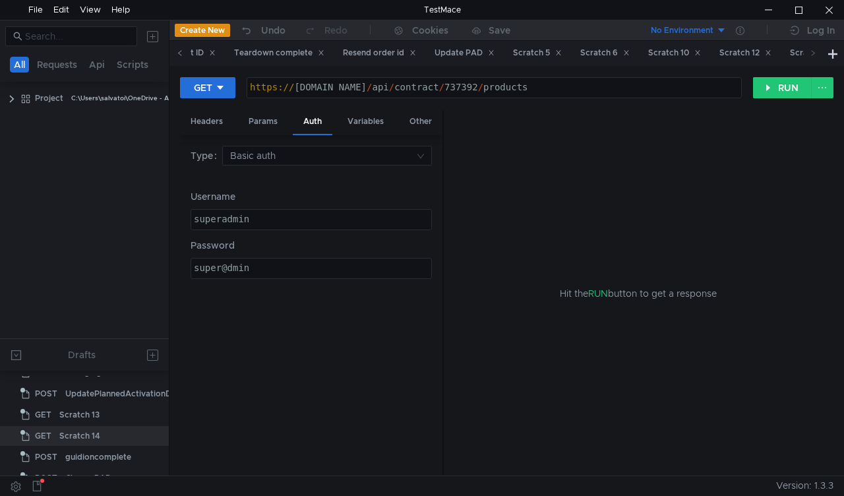
click at [179, 51] on icon at bounding box center [180, 52] width 7 height 7
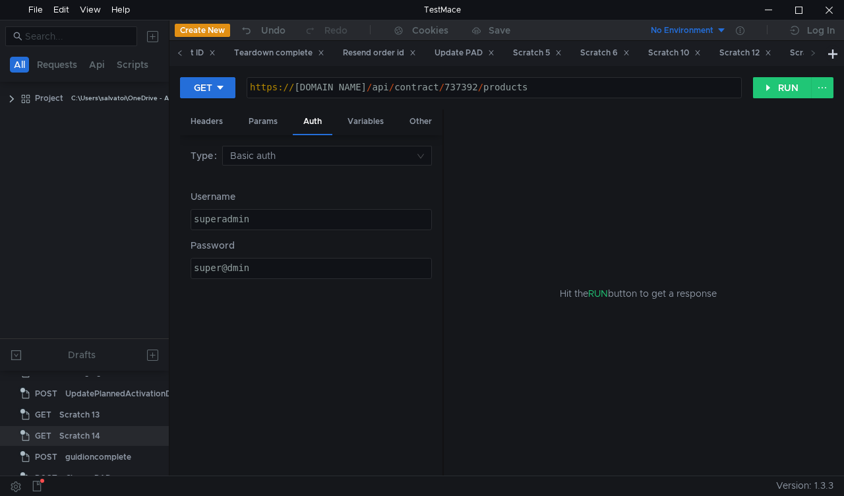
click at [179, 51] on icon at bounding box center [180, 52] width 7 height 7
click at [304, 51] on div "Close WFA" at bounding box center [324, 53] width 55 height 14
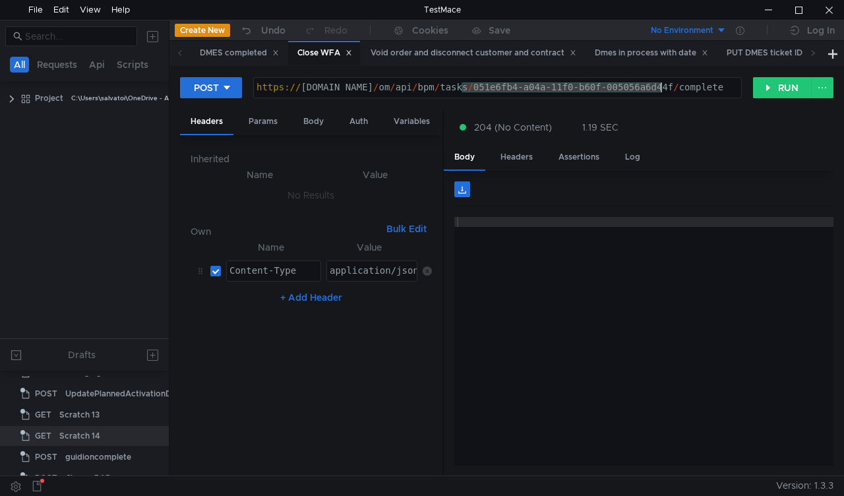
drag, startPoint x: 461, startPoint y: 86, endPoint x: 724, endPoint y: 156, distance: 272.1
click at [662, 86] on div "https:// mbx.dfni.nl / om / api / bpm / tasks / 051e6fb4-a04a-11f0-b60f-005056a…" at bounding box center [497, 97] width 487 height 30
paste textarea "cc0690a0-a052-11f0-8a04-005056a66d6a"
type textarea "https://mbx.dfni.nl/om/api/bpm/tasks/cc0690a0-a052-11f0-8a04-005056a66d6a/compl…"
click at [767, 90] on button "RUN" at bounding box center [782, 87] width 59 height 21
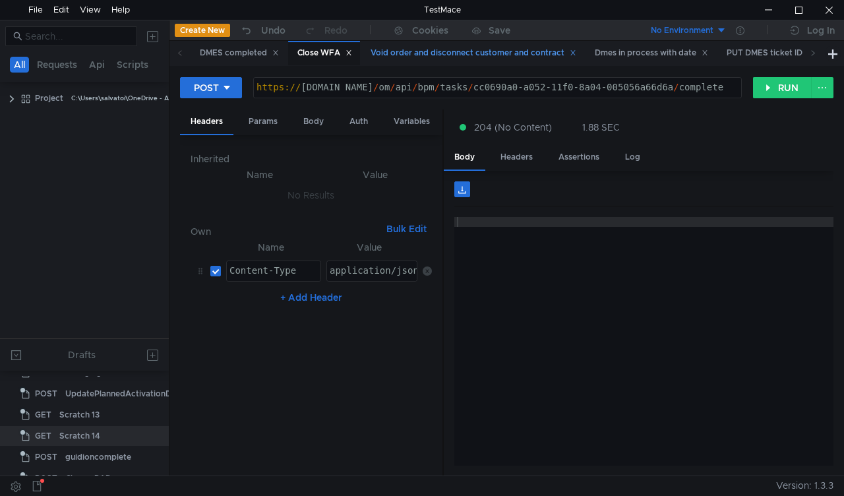
click at [398, 59] on div "Void order and disconnect customer and contract" at bounding box center [473, 53] width 206 height 14
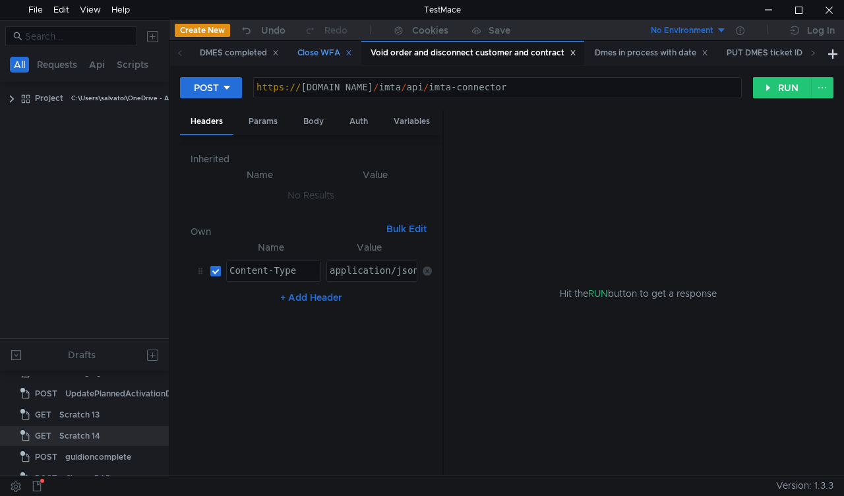
click at [325, 51] on div "Close WFA" at bounding box center [324, 53] width 55 height 14
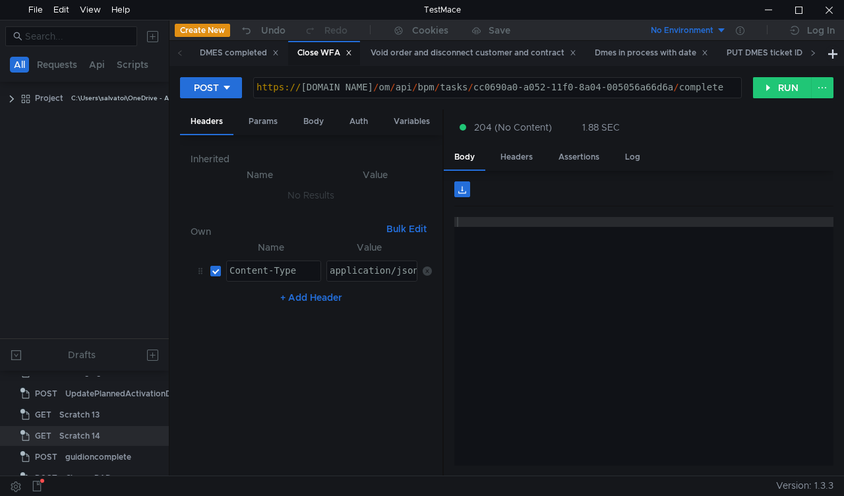
click at [812, 51] on icon at bounding box center [812, 52] width 3 height 5
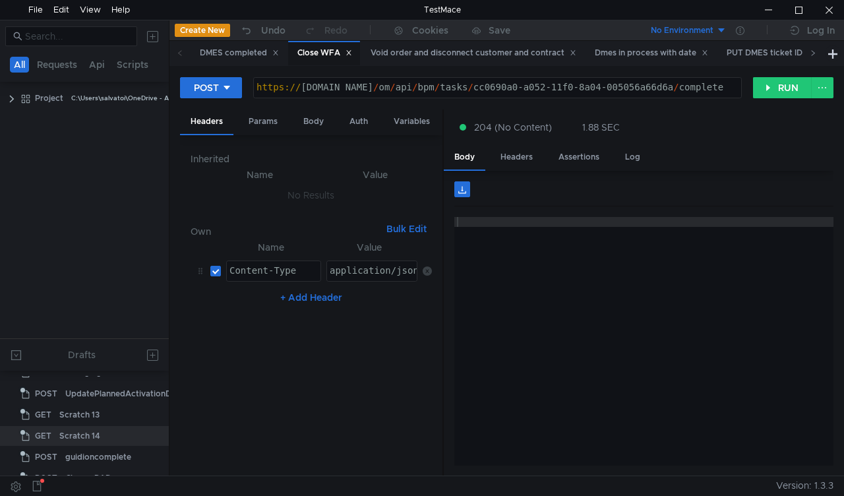
click at [812, 51] on icon at bounding box center [812, 52] width 3 height 5
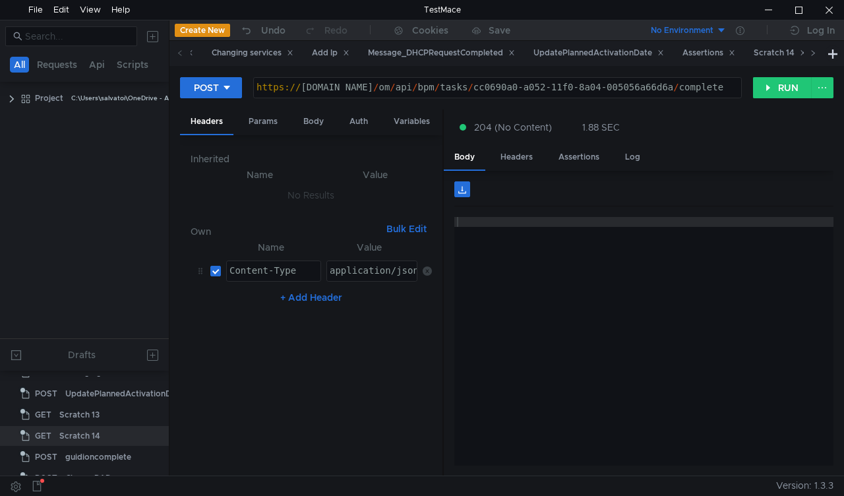
click at [812, 51] on icon at bounding box center [812, 52] width 3 height 5
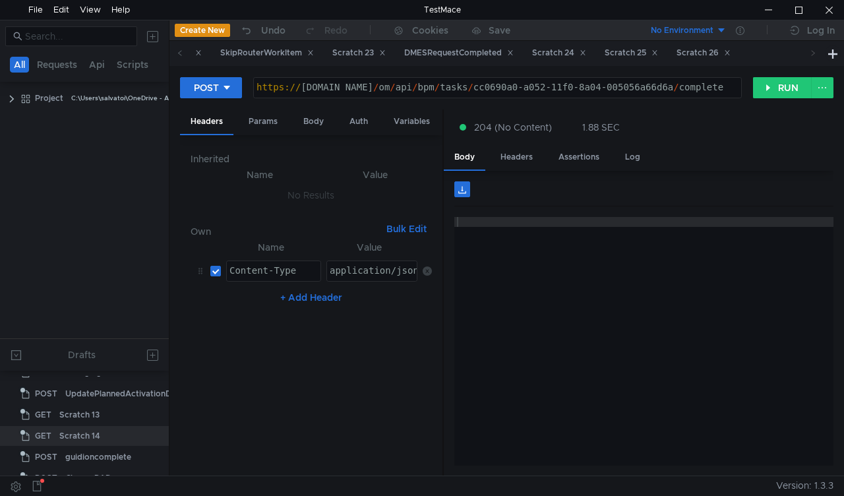
click at [812, 51] on icon at bounding box center [812, 52] width 3 height 5
click at [386, 53] on div "Scratch 23" at bounding box center [358, 53] width 53 height 14
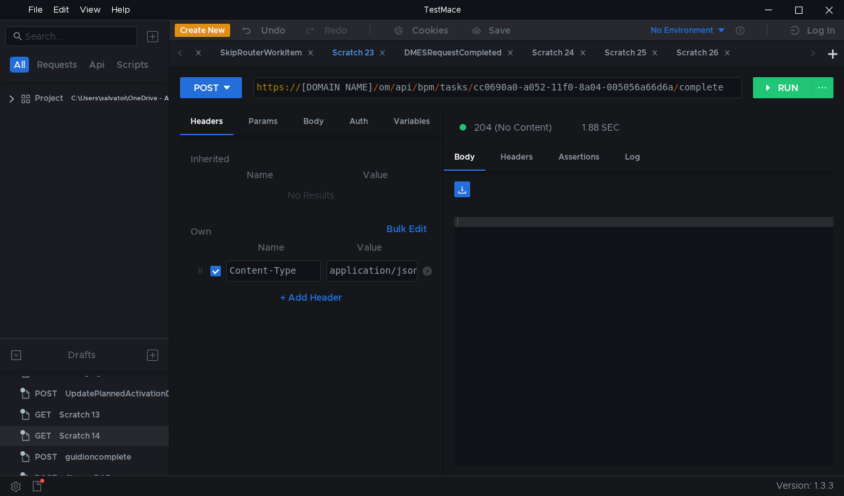
click at [386, 53] on div "Scratch 23" at bounding box center [358, 53] width 53 height 14
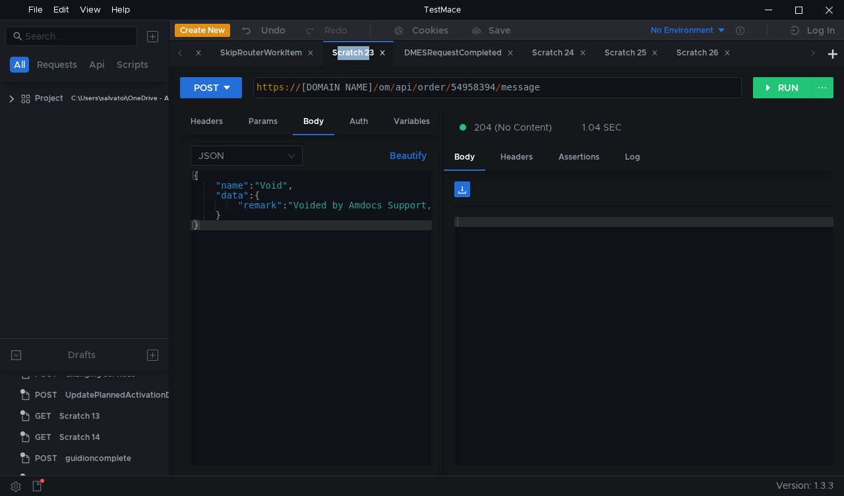
scroll to position [500, 0]
click at [467, 88] on div "https:// mbx.dfni.nl / om / api / order / 54958394 / message" at bounding box center [497, 97] width 487 height 30
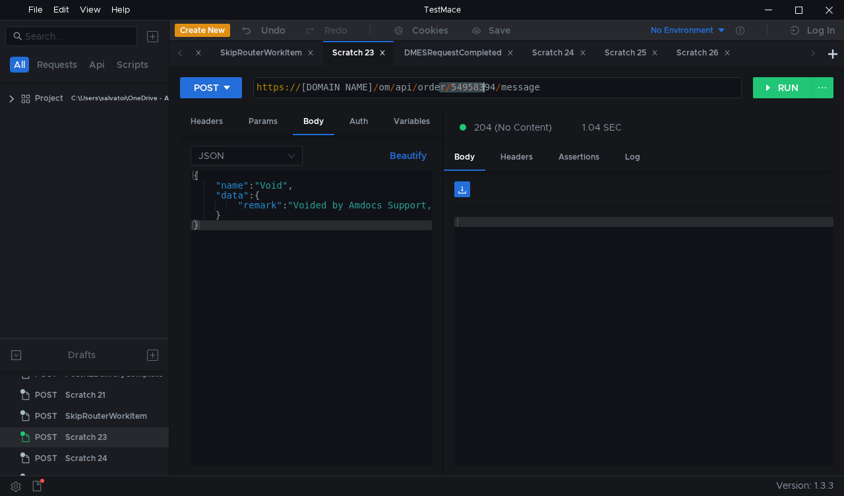
paste textarea "9398"
type textarea "[URL][DOMAIN_NAME]"
click at [768, 92] on button "RUN" at bounding box center [782, 87] width 59 height 21
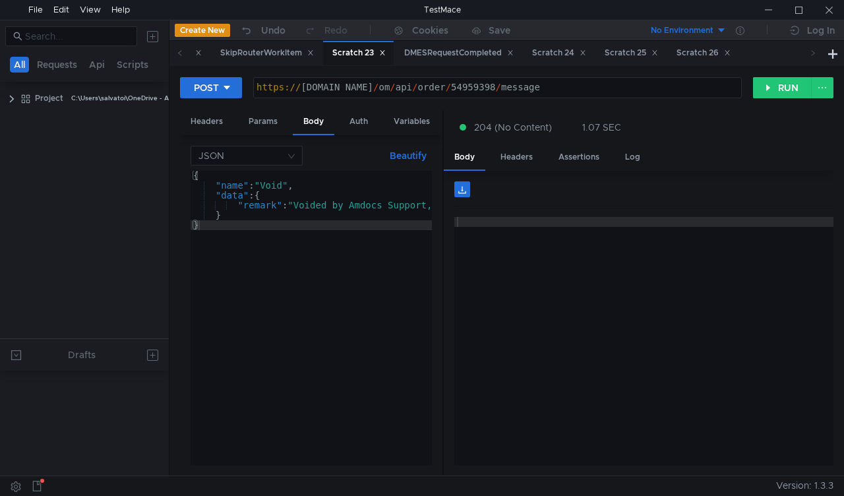
scroll to position [500, 0]
